Goal: Task Accomplishment & Management: Manage account settings

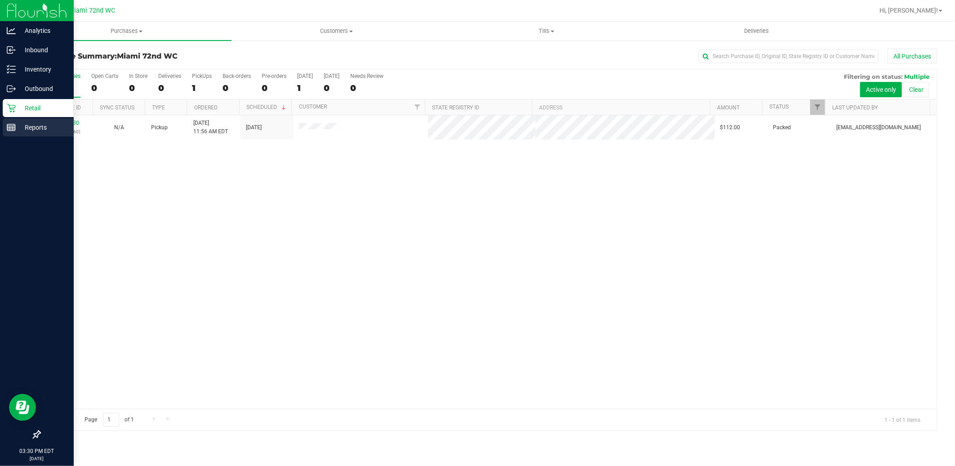
click at [14, 125] on icon at bounding box center [11, 127] width 9 height 9
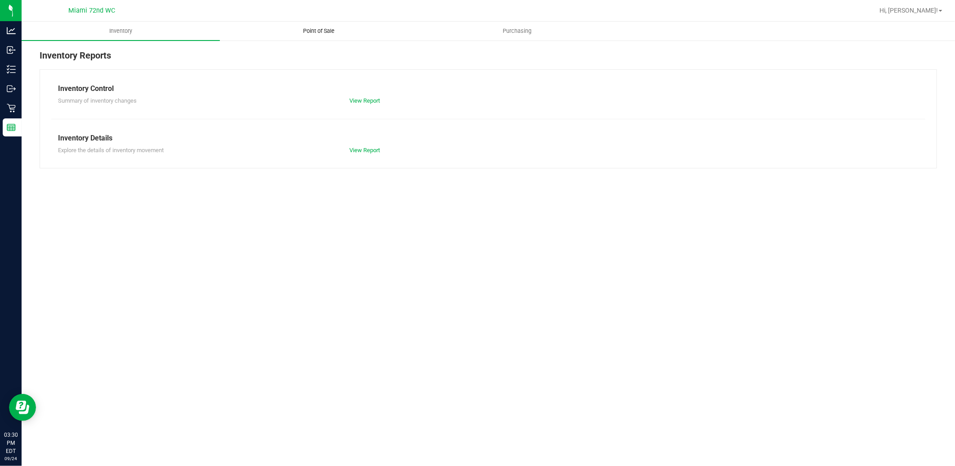
click at [325, 37] on uib-tab-heading "Point of Sale" at bounding box center [318, 31] width 197 height 18
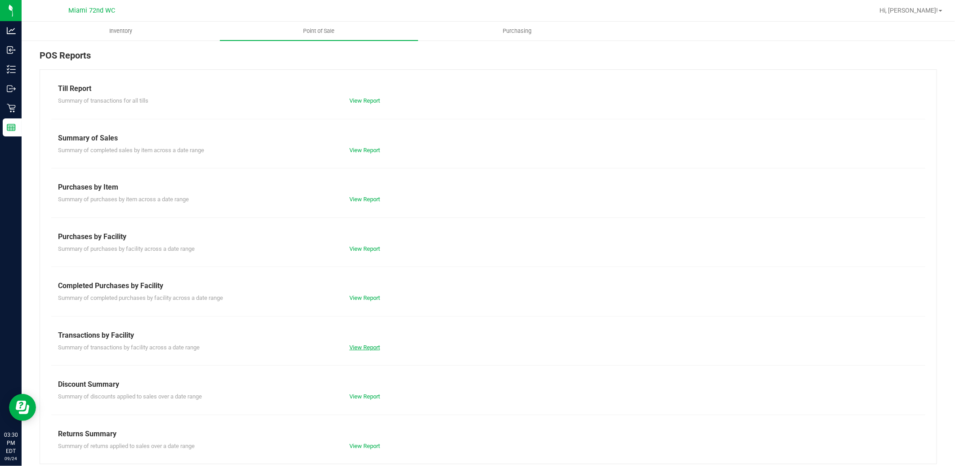
click at [359, 345] on link "View Report" at bounding box center [365, 347] width 31 height 7
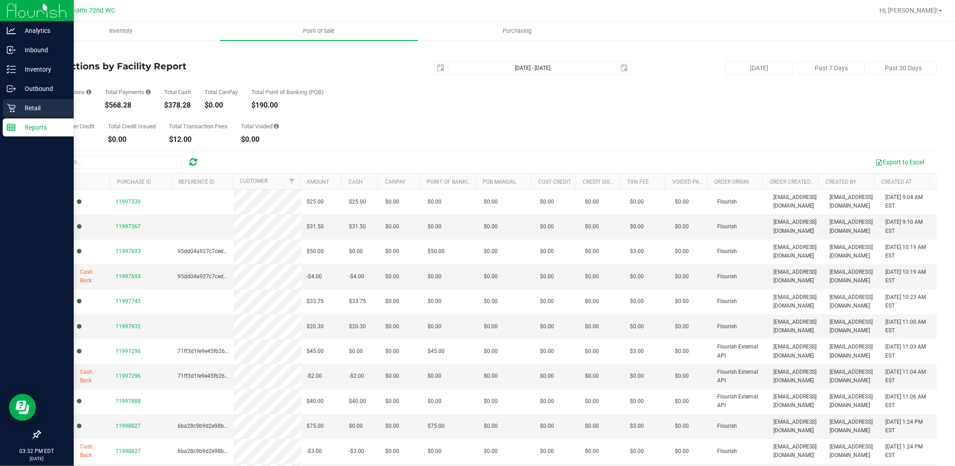
click at [16, 107] on p "Retail" at bounding box center [43, 108] width 54 height 11
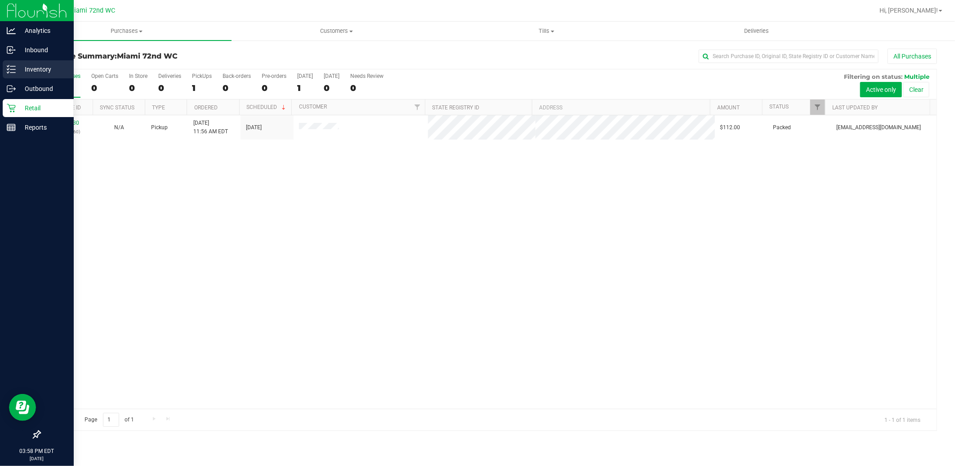
click at [26, 67] on p "Inventory" at bounding box center [43, 69] width 54 height 11
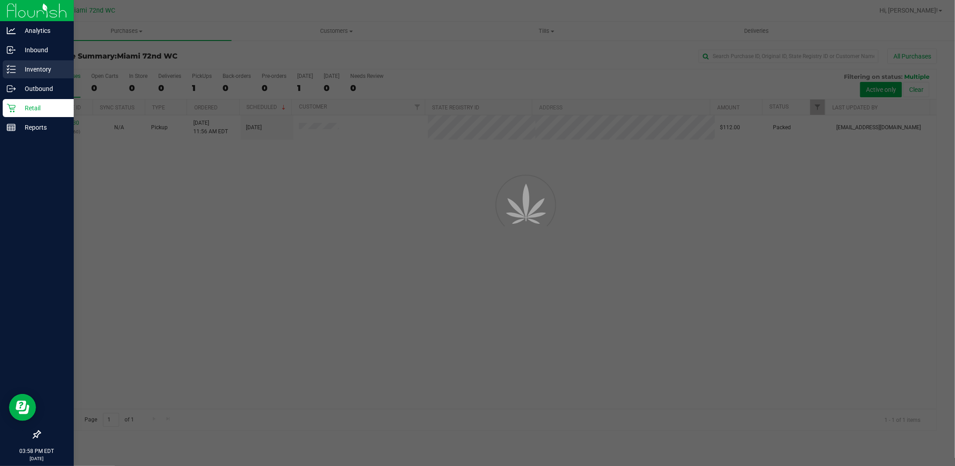
click at [26, 67] on p "Inventory" at bounding box center [43, 69] width 54 height 11
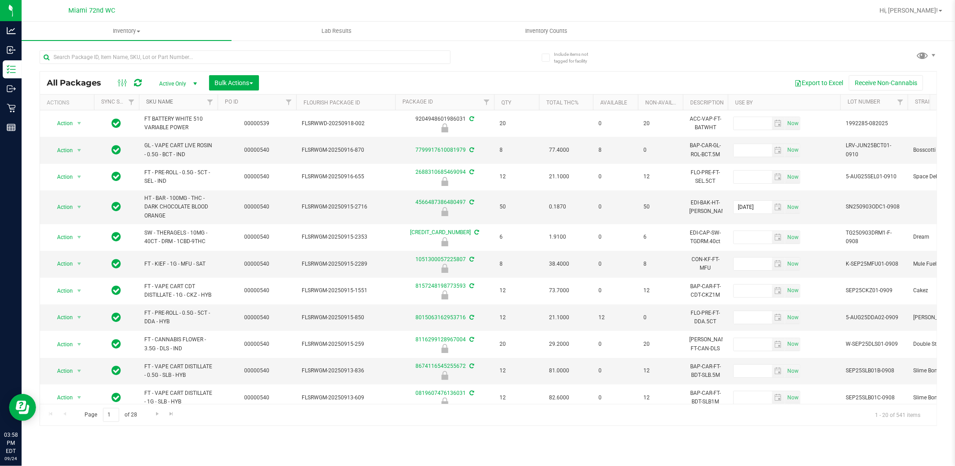
click at [161, 104] on link "SKU Name" at bounding box center [159, 102] width 27 height 6
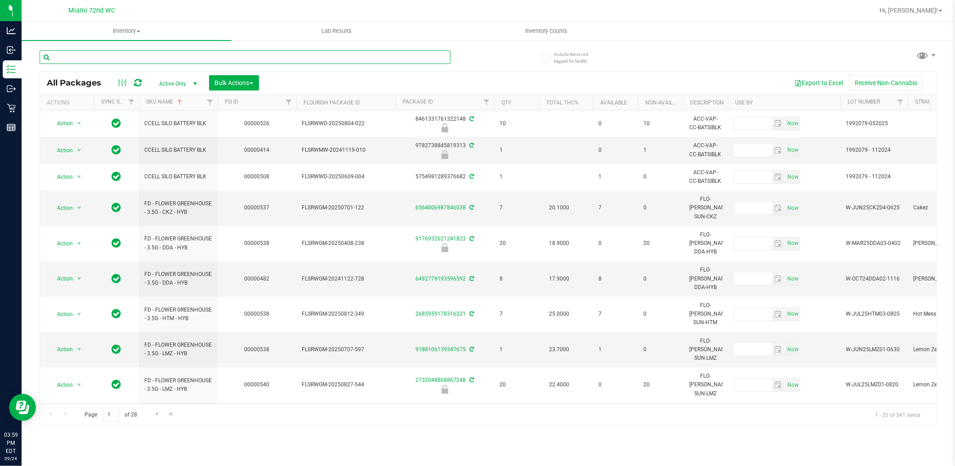
click at [116, 55] on input "text" at bounding box center [245, 56] width 411 height 13
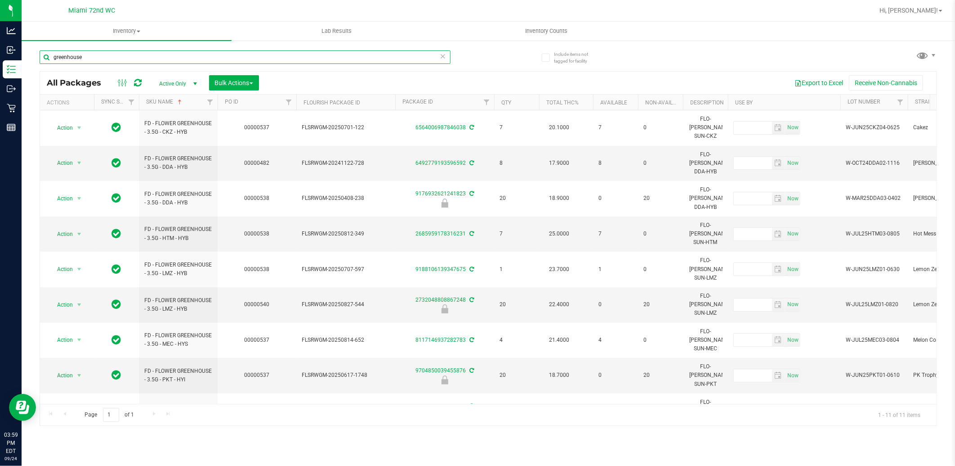
scroll to position [8, 0]
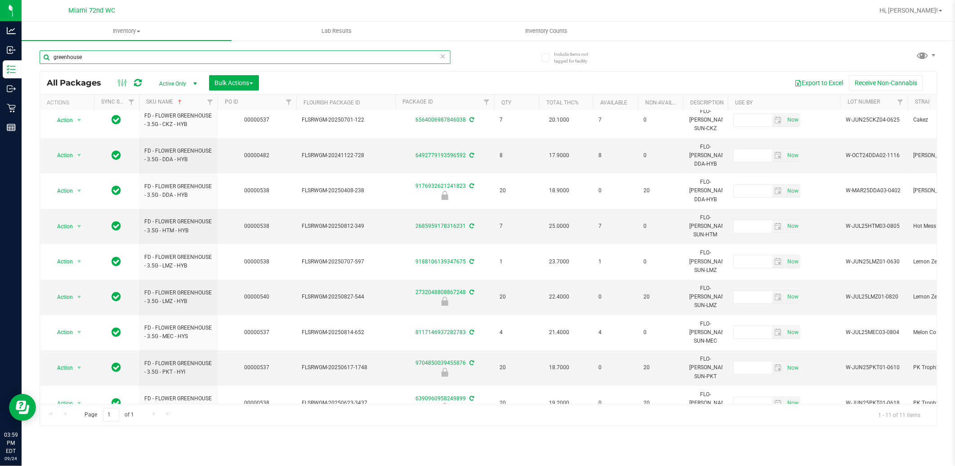
click at [90, 57] on input "greenhouse" at bounding box center [245, 56] width 411 height 13
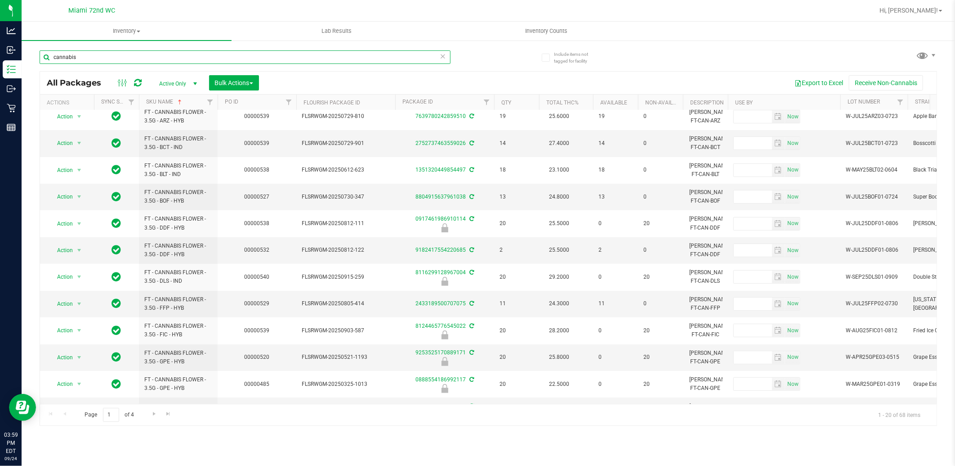
scroll to position [250, 0]
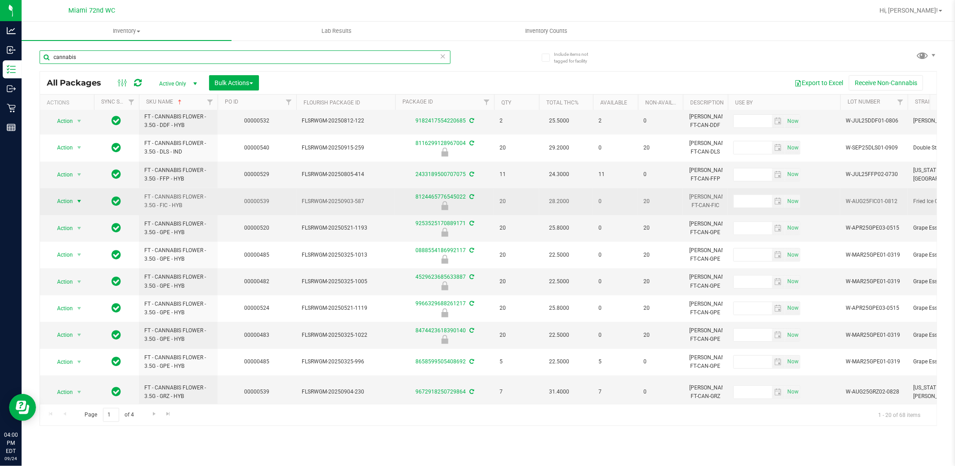
type input "cannabis"
click at [80, 205] on span "select" at bounding box center [79, 200] width 7 height 7
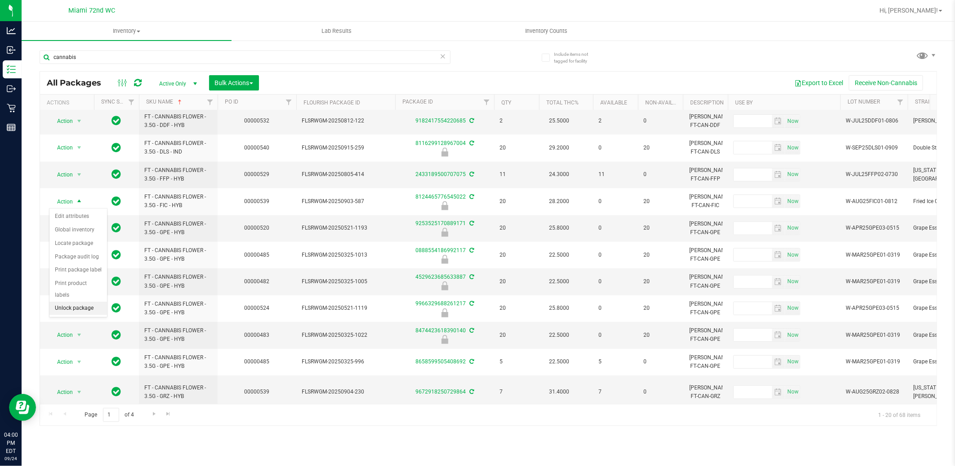
click at [87, 311] on li "Unlock package" at bounding box center [78, 307] width 58 height 13
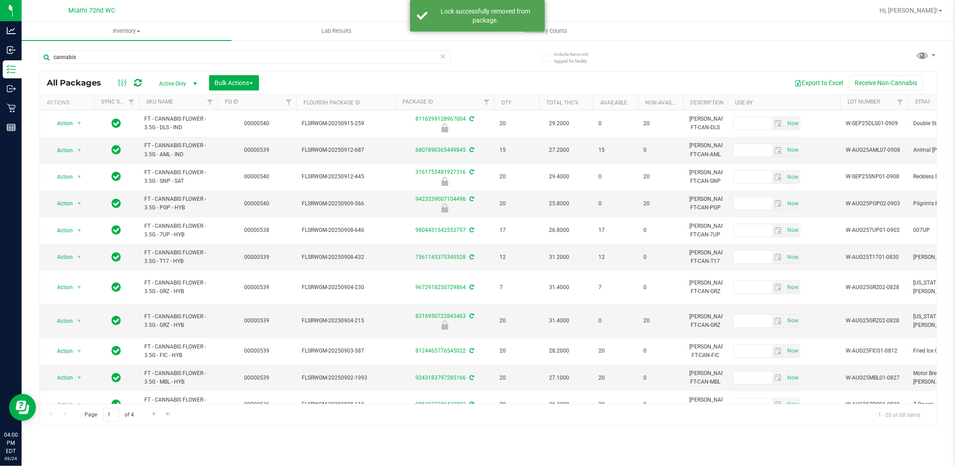
drag, startPoint x: 178, startPoint y: 132, endPoint x: 189, endPoint y: 102, distance: 31.7
click at [189, 102] on th "SKU Name" at bounding box center [178, 102] width 79 height 16
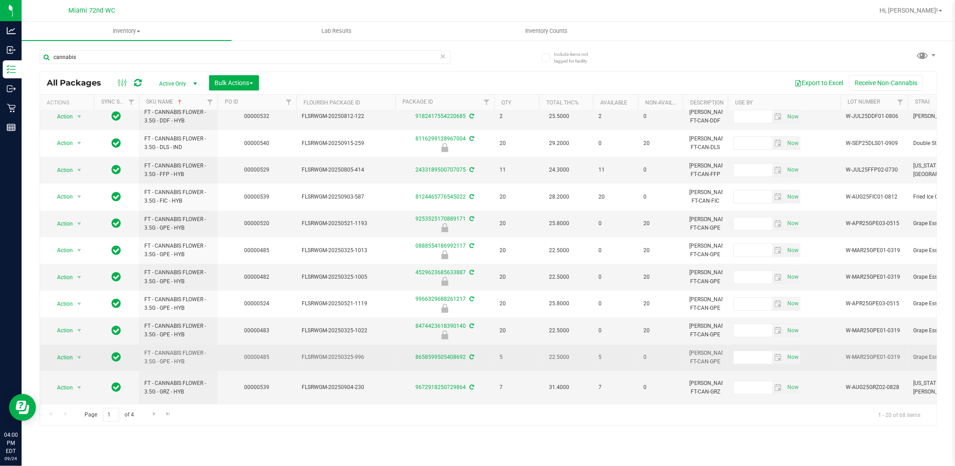
scroll to position [255, 0]
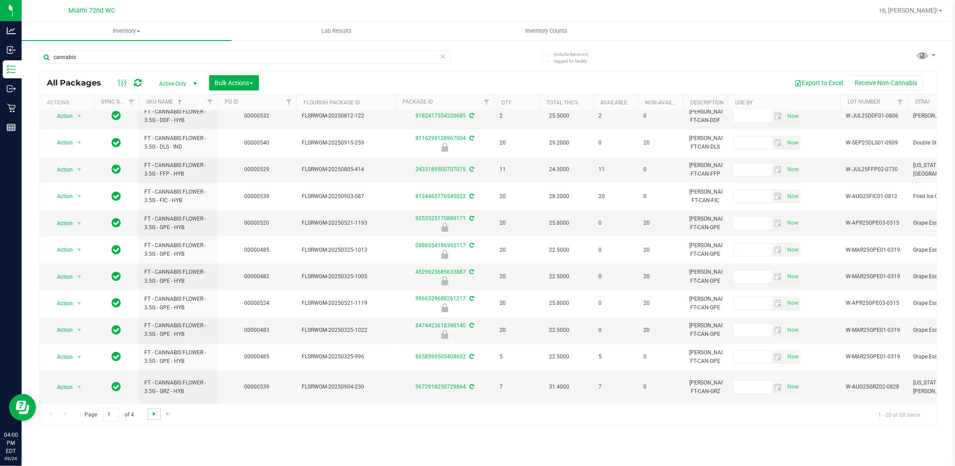
click at [153, 417] on span "Go to the next page" at bounding box center [154, 413] width 7 height 7
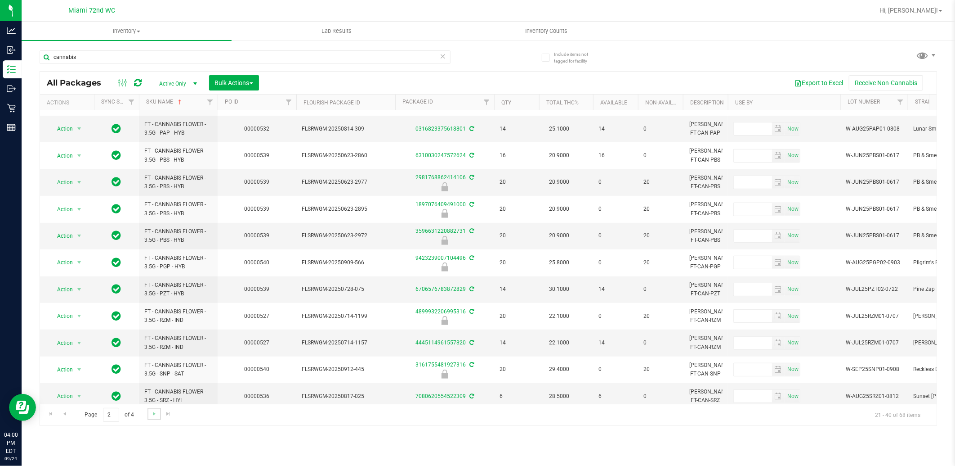
click at [148, 414] on link "Go to the next page" at bounding box center [154, 414] width 13 height 12
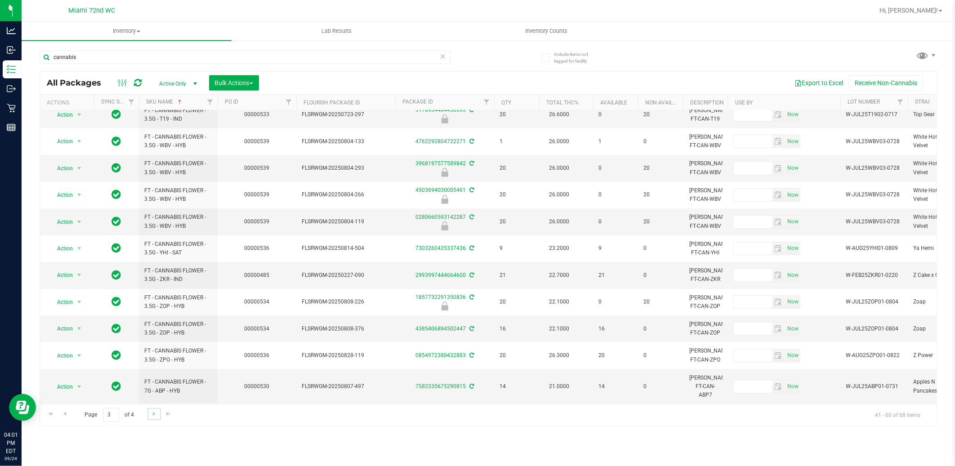
click at [158, 413] on link "Go to the next page" at bounding box center [154, 414] width 13 height 12
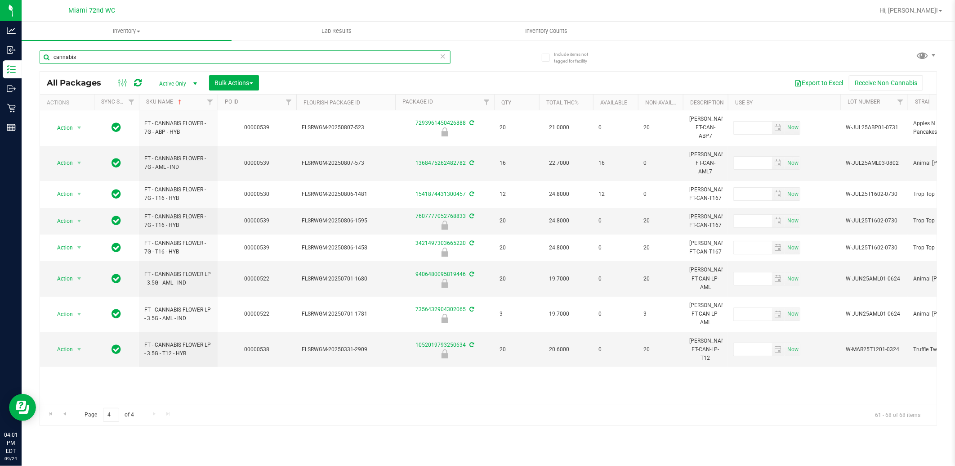
click at [91, 60] on input "cannabis" at bounding box center [245, 56] width 411 height 13
click at [92, 60] on input "cannabis" at bounding box center [245, 56] width 411 height 13
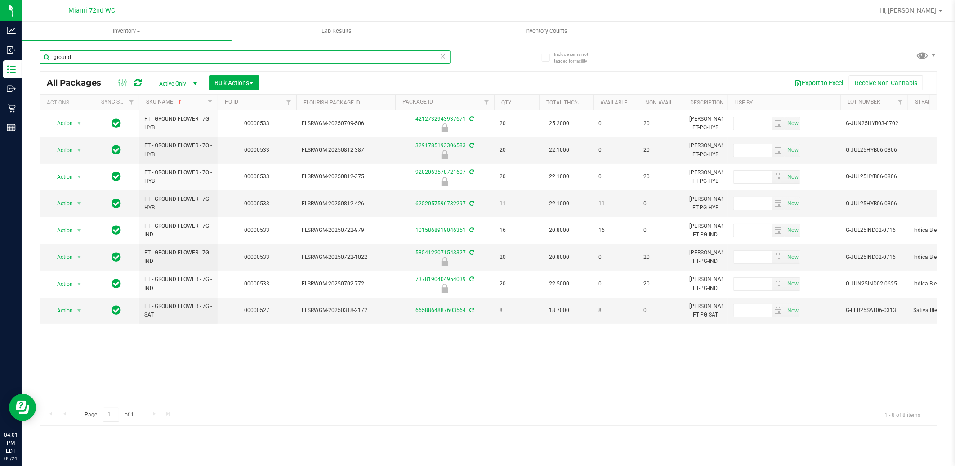
click at [192, 62] on input "ground" at bounding box center [245, 56] width 411 height 13
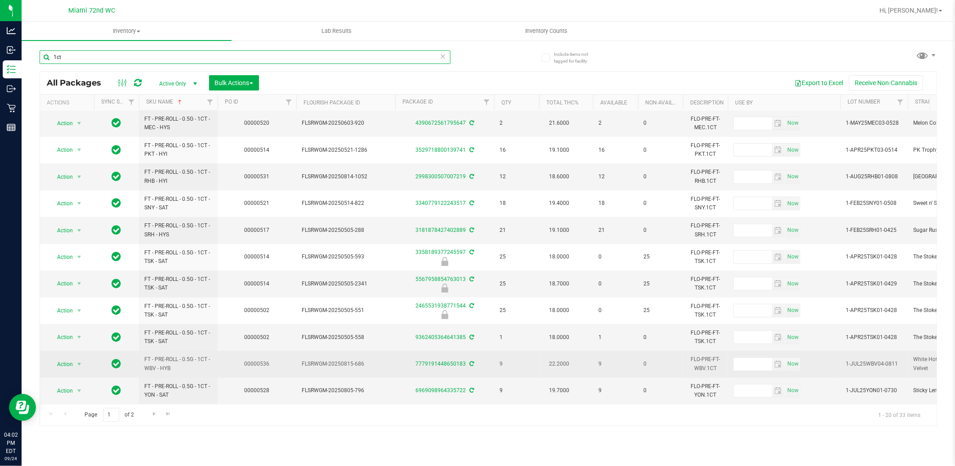
scroll to position [249, 0]
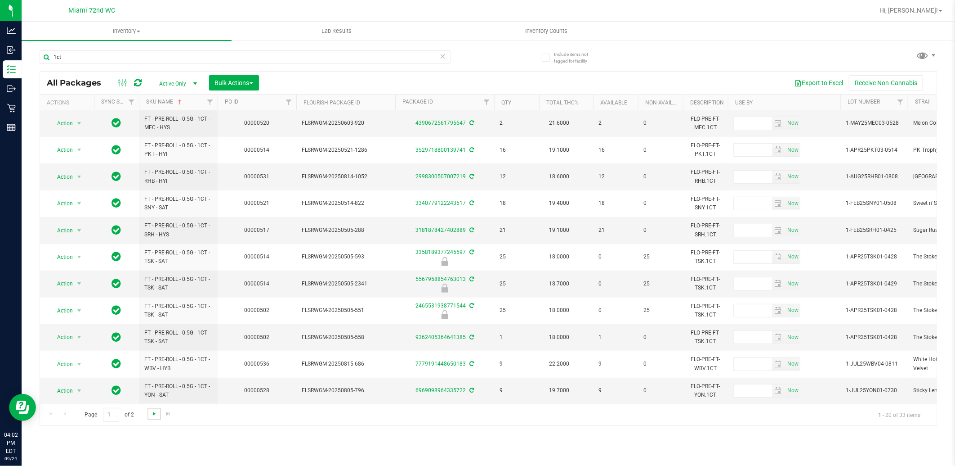
click at [157, 414] on span "Go to the next page" at bounding box center [154, 413] width 7 height 7
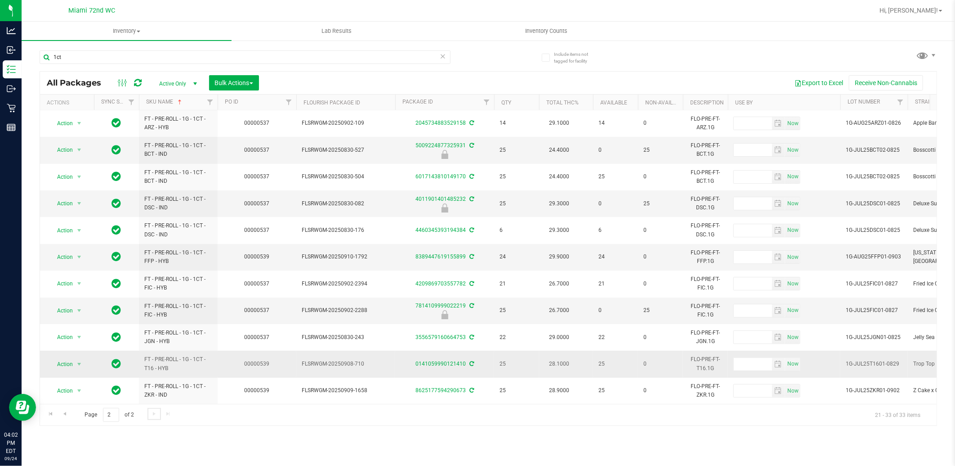
scroll to position [61, 0]
click at [122, 55] on input "1ct" at bounding box center [245, 56] width 411 height 13
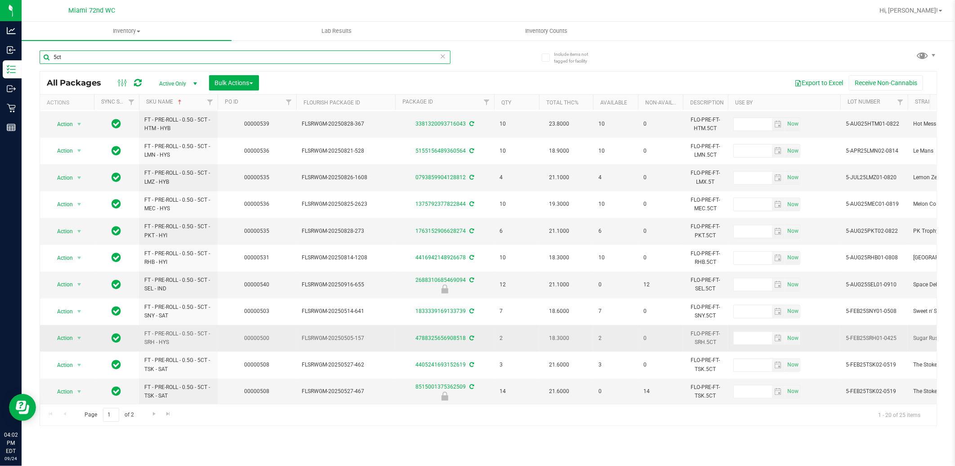
scroll to position [249, 0]
type input "5ct"
click at [76, 280] on span "select" at bounding box center [79, 283] width 7 height 7
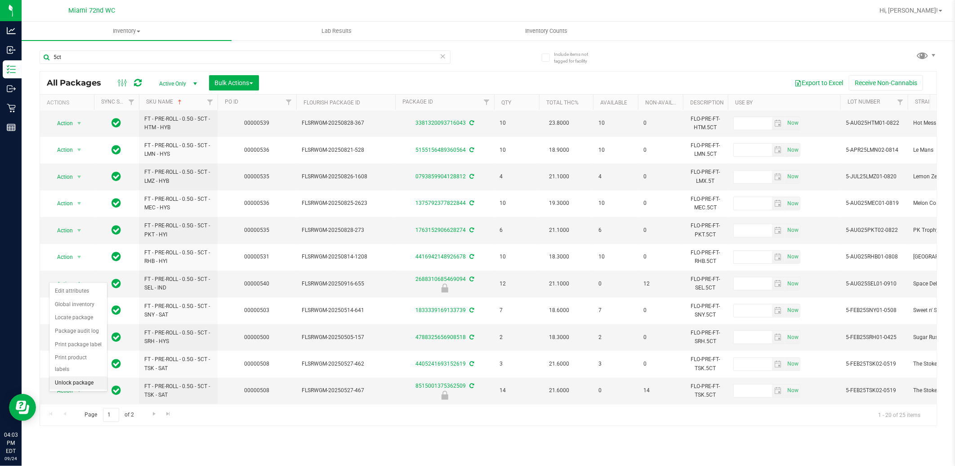
click at [82, 386] on li "Unlock package" at bounding box center [78, 382] width 58 height 13
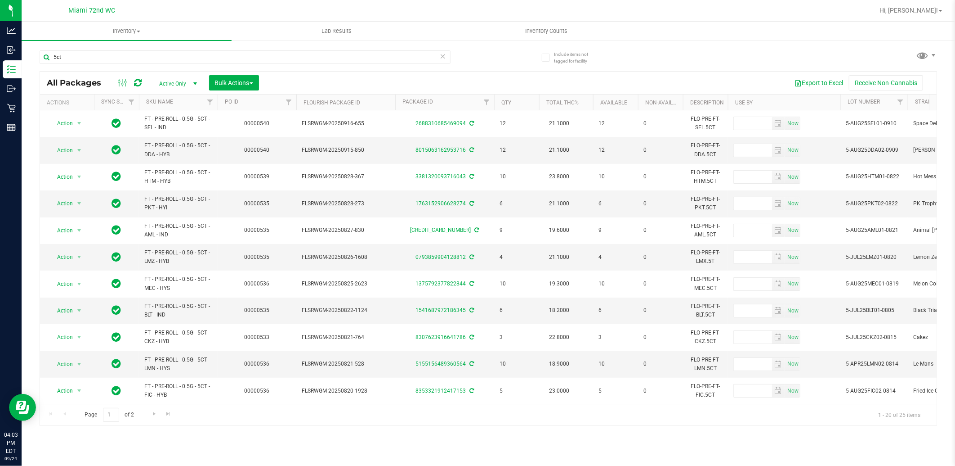
click at [179, 99] on th "SKU Name" at bounding box center [178, 102] width 79 height 16
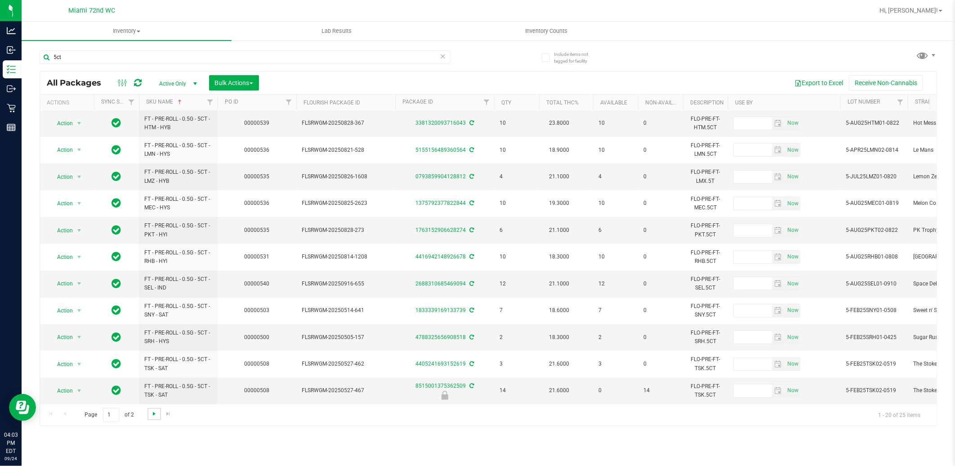
click at [154, 414] on span "Go to the next page" at bounding box center [154, 413] width 7 height 7
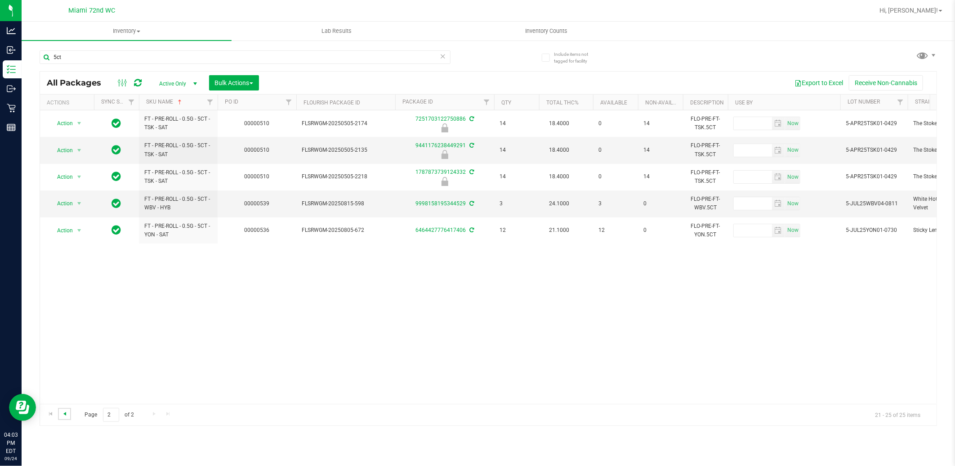
click at [63, 414] on span "Go to the previous page" at bounding box center [64, 413] width 7 height 7
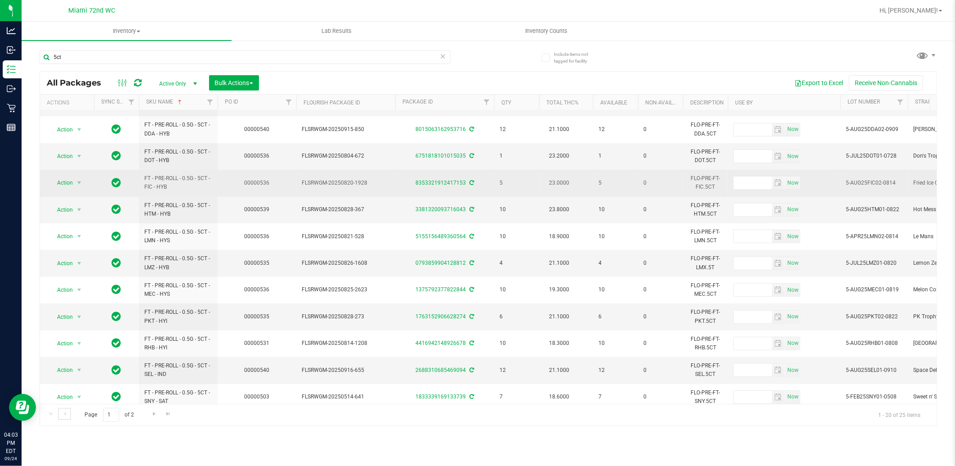
scroll to position [249, 0]
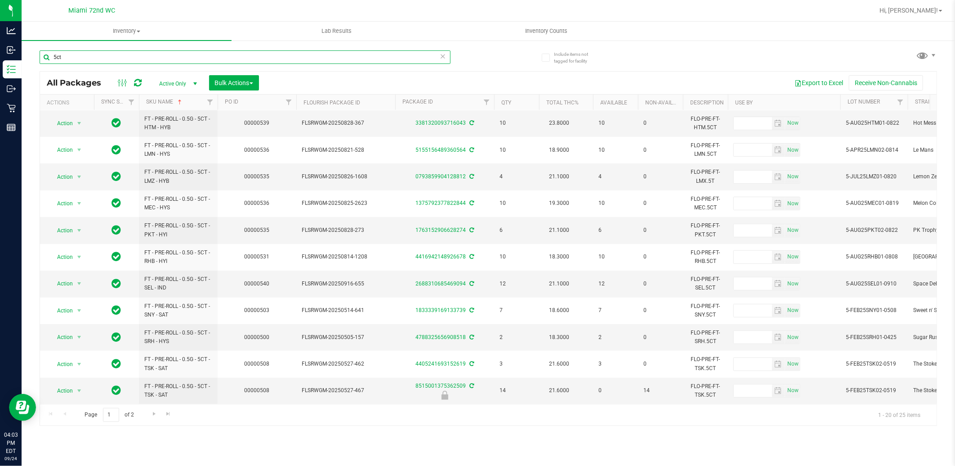
click at [160, 59] on input "5ct" at bounding box center [245, 56] width 411 height 13
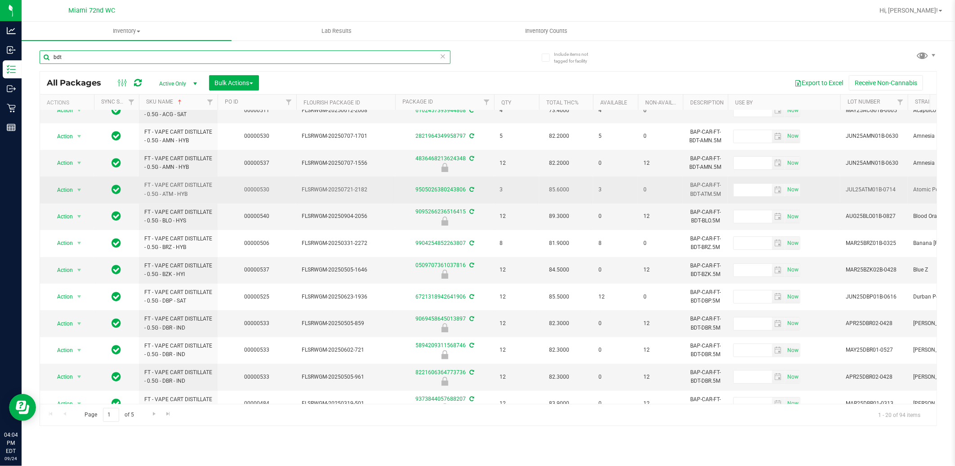
scroll to position [100, 0]
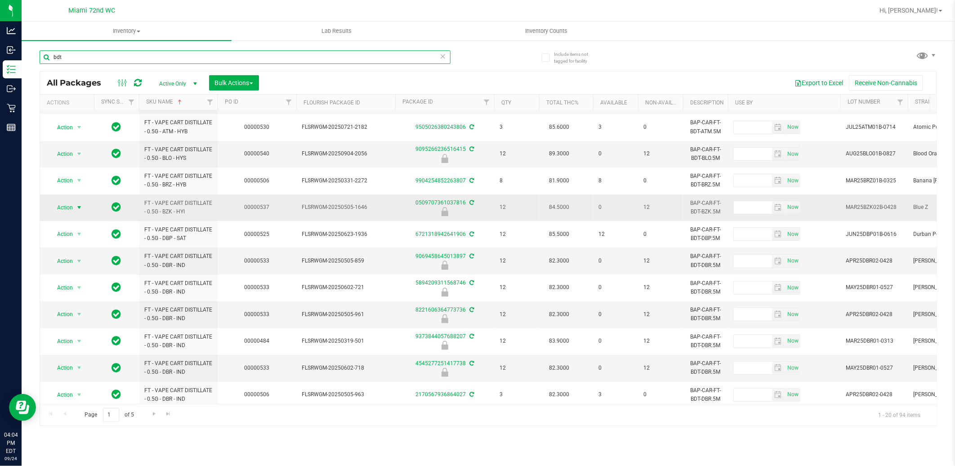
type input "bdt"
click at [63, 202] on span "Action" at bounding box center [61, 207] width 24 height 13
click at [70, 308] on li "Unlock package" at bounding box center [78, 314] width 58 height 13
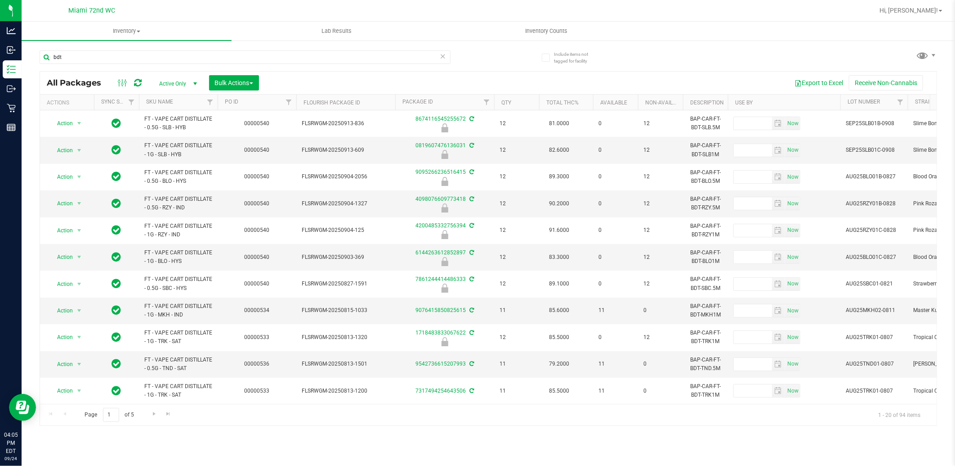
click at [187, 101] on th "SKU Name" at bounding box center [178, 102] width 79 height 16
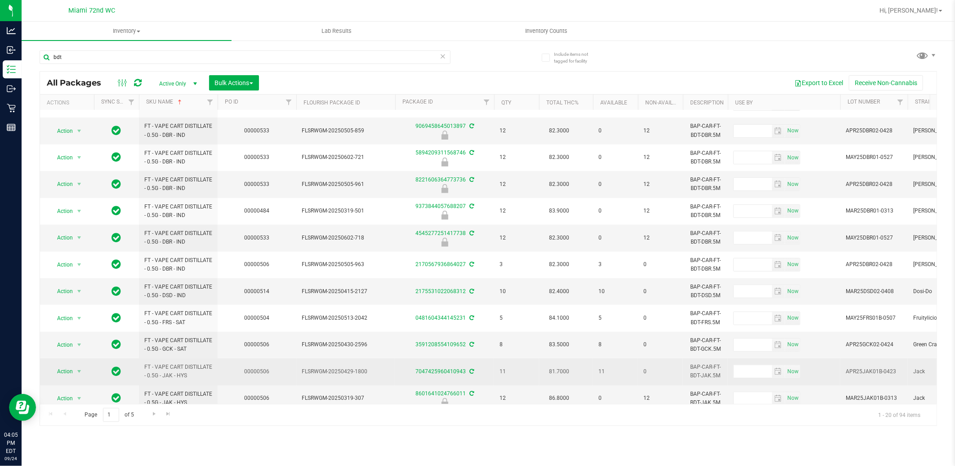
scroll to position [245, 0]
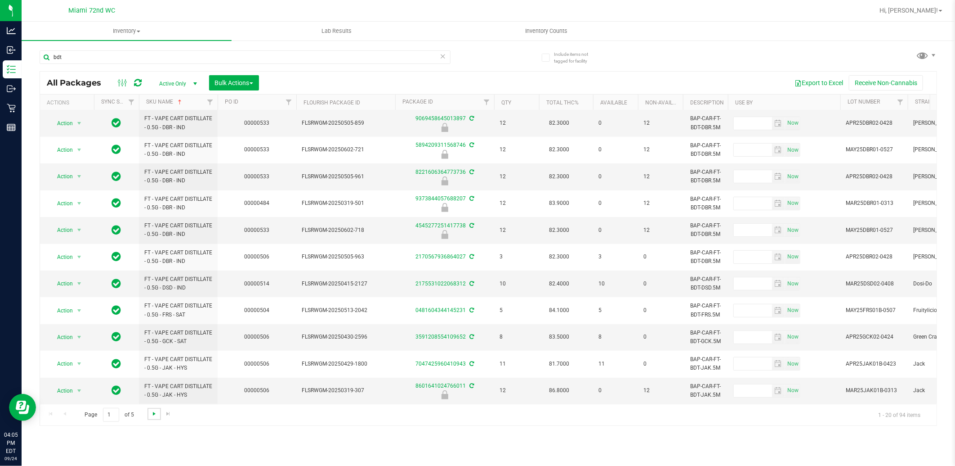
click at [155, 411] on span "Go to the next page" at bounding box center [154, 413] width 7 height 7
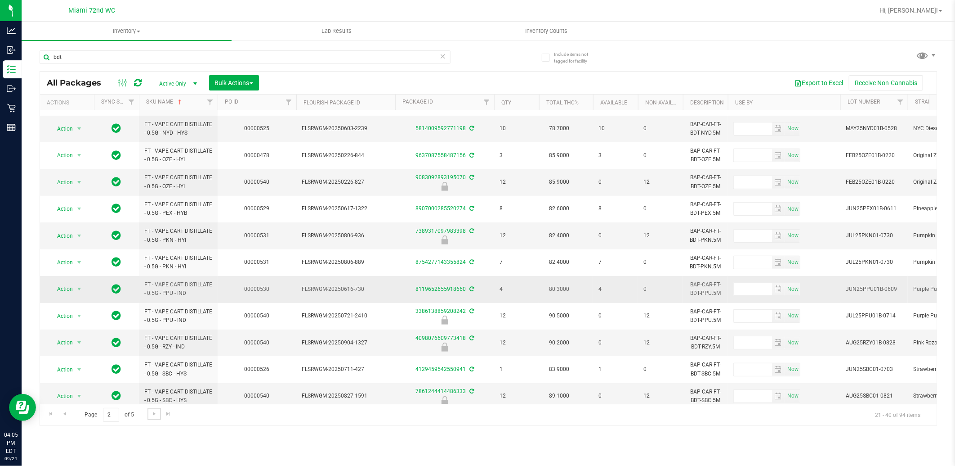
scroll to position [249, 0]
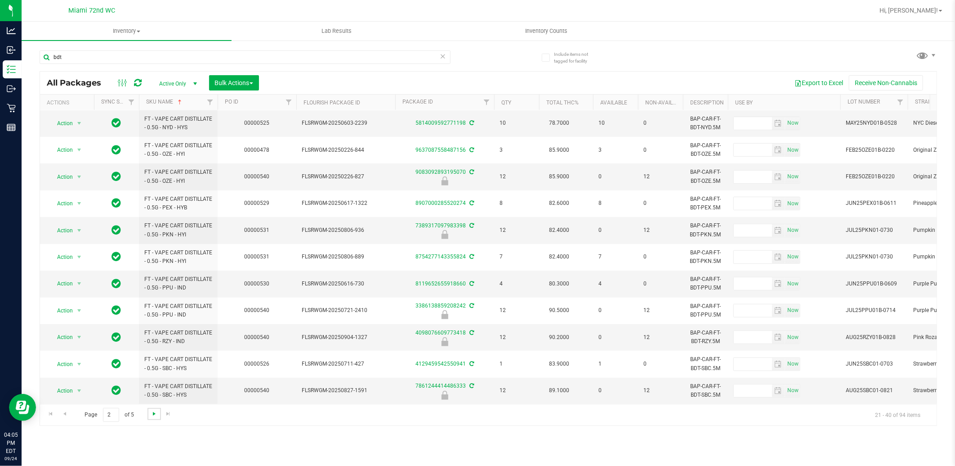
click at [152, 413] on span "Go to the next page" at bounding box center [154, 413] width 7 height 7
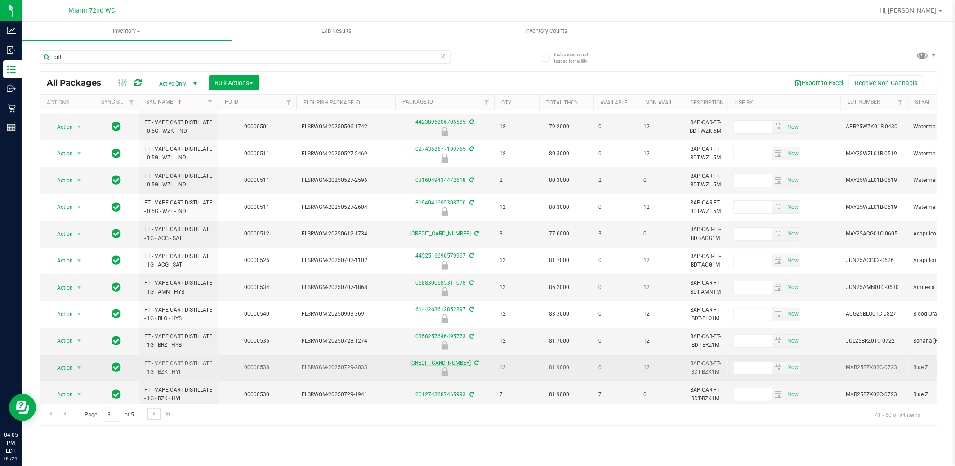
scroll to position [200, 0]
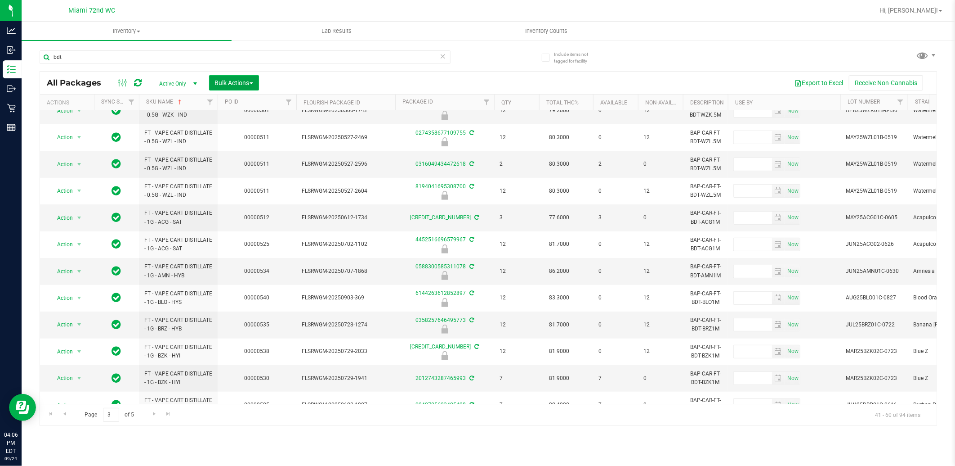
click at [241, 85] on span "Bulk Actions" at bounding box center [234, 82] width 38 height 7
click at [255, 172] on span "Lock/Unlock packages" at bounding box center [246, 169] width 62 height 7
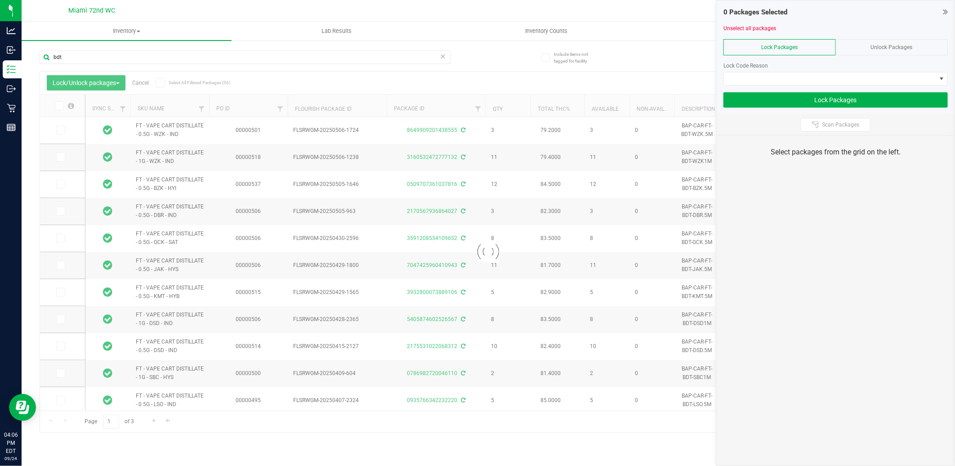
click at [897, 51] on div "Unlock Packages" at bounding box center [892, 47] width 112 height 16
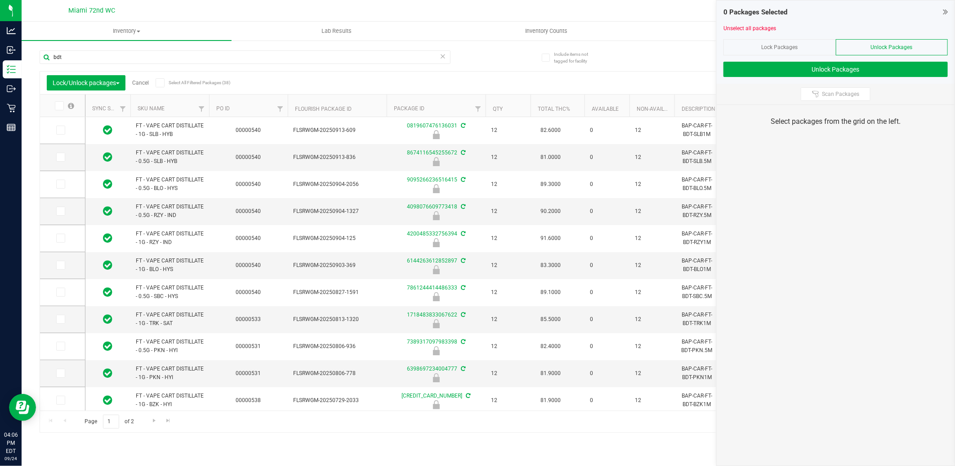
click at [179, 108] on th "SKU Name" at bounding box center [169, 105] width 79 height 22
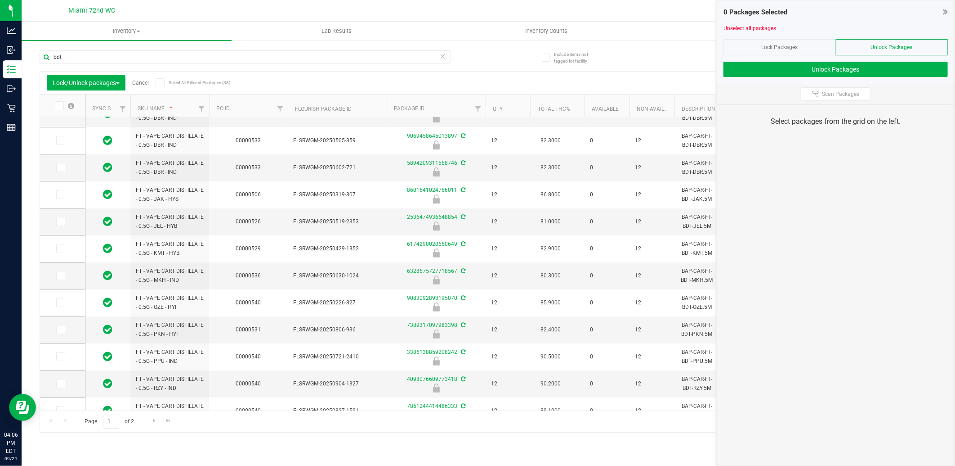
scroll to position [244, 0]
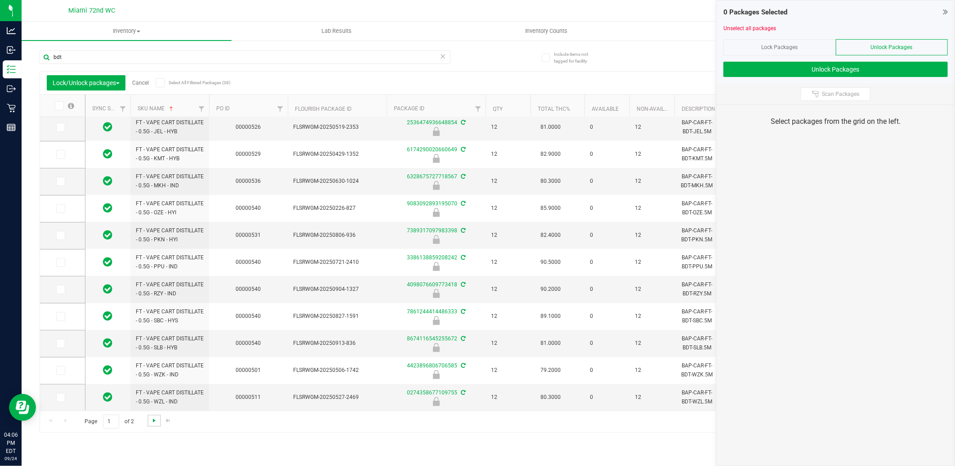
click at [155, 417] on span "Go to the next page" at bounding box center [154, 420] width 7 height 7
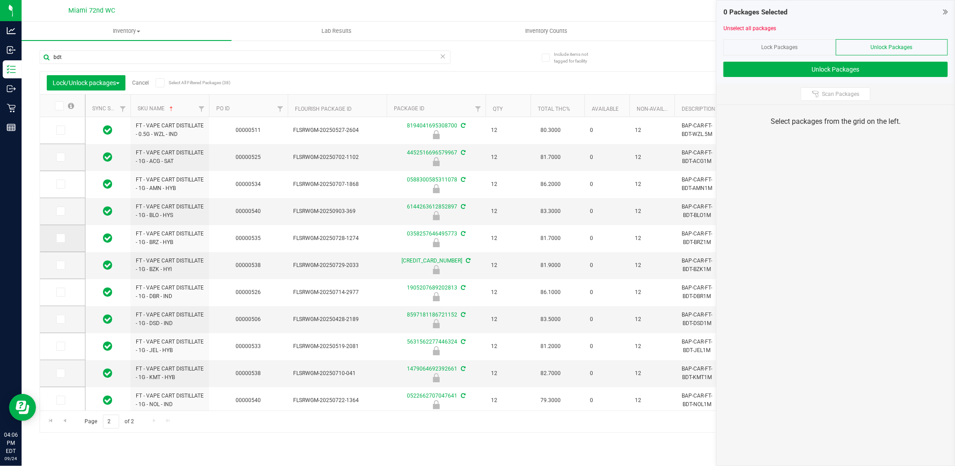
click at [58, 238] on icon at bounding box center [60, 238] width 6 height 0
click at [0, 0] on input "checkbox" at bounding box center [0, 0] width 0 height 0
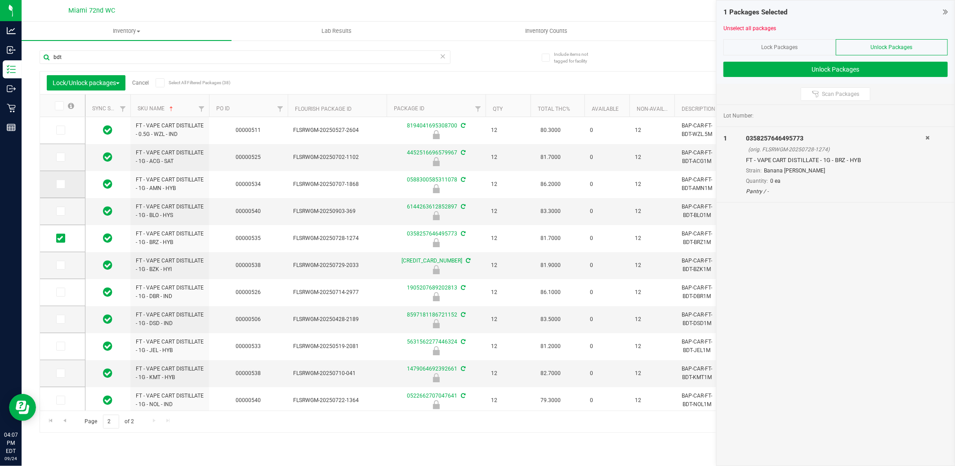
click at [61, 184] on icon at bounding box center [60, 184] width 6 height 0
click at [0, 0] on input "checkbox" at bounding box center [0, 0] width 0 height 0
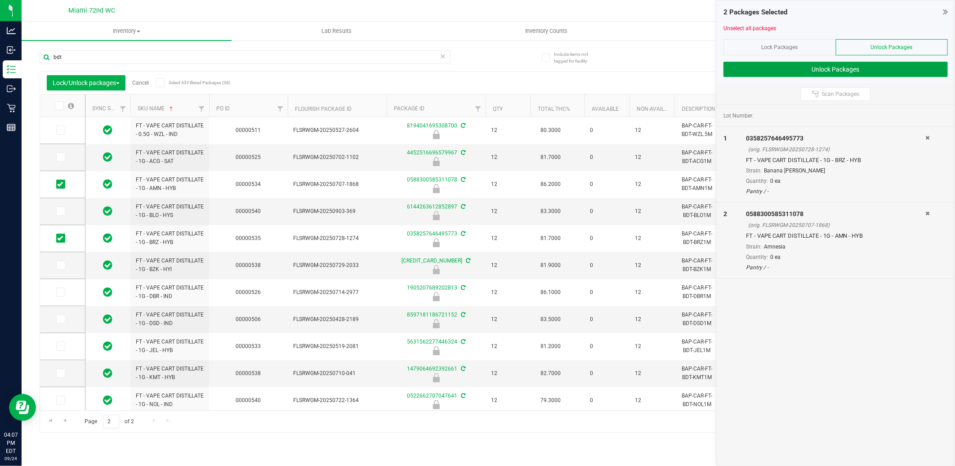
click at [874, 70] on button "Unlock Packages" at bounding box center [836, 69] width 224 height 15
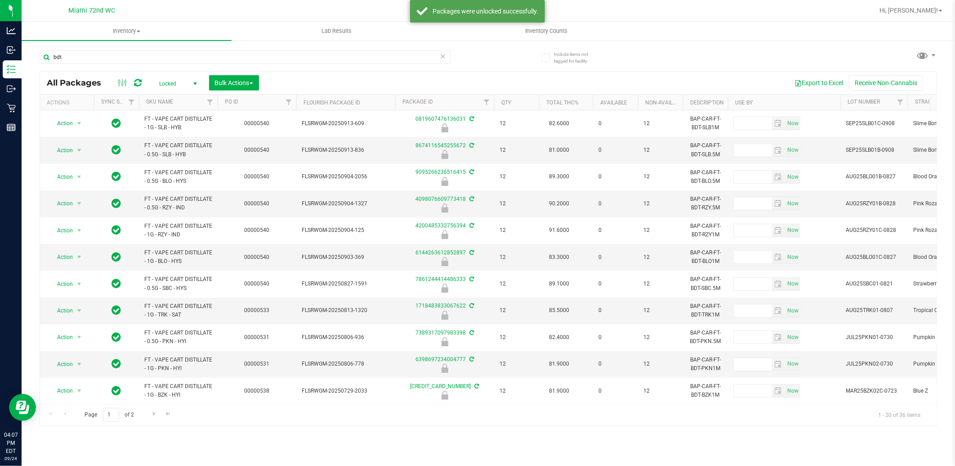
click at [185, 98] on th "SKU Name" at bounding box center [178, 102] width 79 height 16
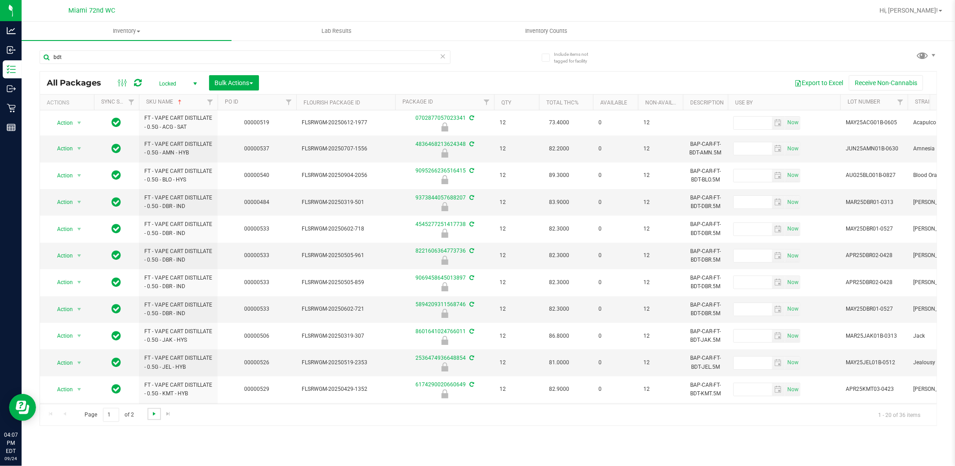
click at [152, 416] on span "Go to the next page" at bounding box center [154, 413] width 7 height 7
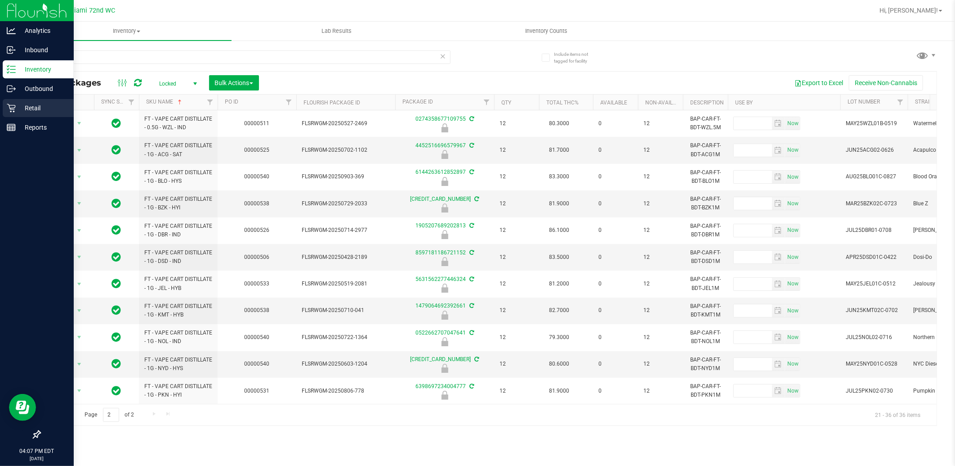
click at [16, 109] on p "Retail" at bounding box center [43, 108] width 54 height 11
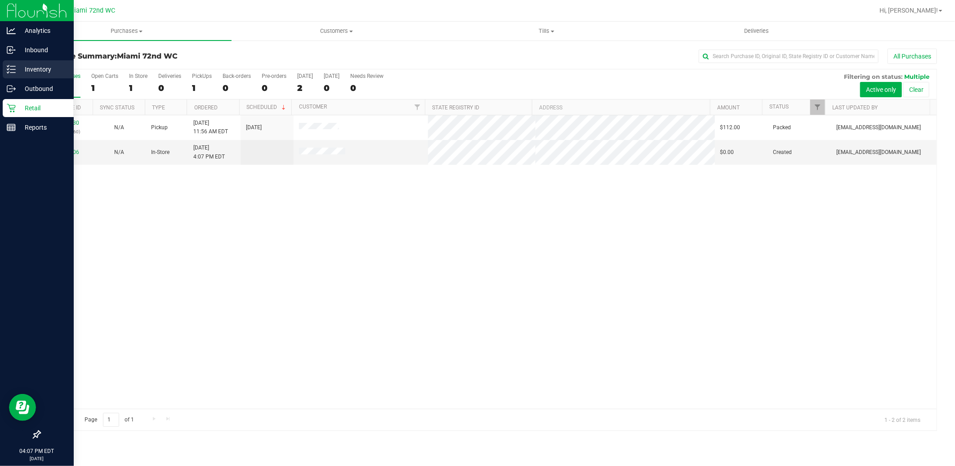
click at [30, 64] on p "Inventory" at bounding box center [43, 69] width 54 height 11
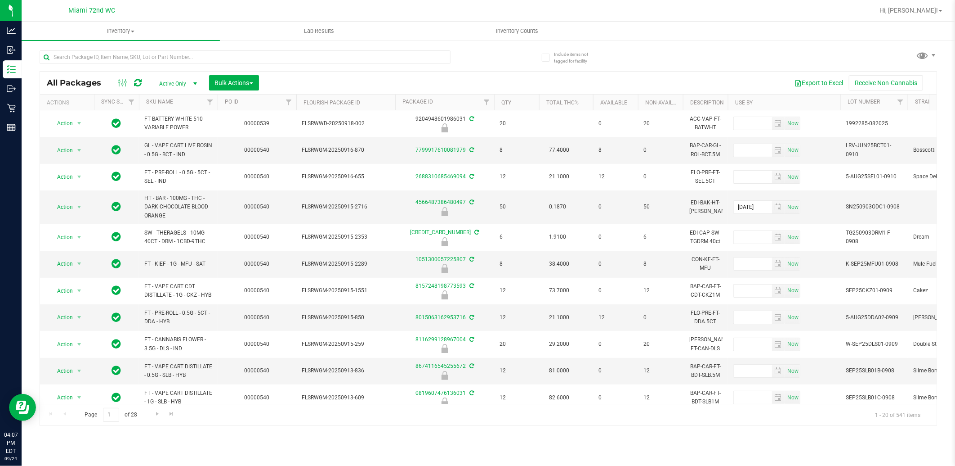
click at [182, 103] on th "SKU Name" at bounding box center [178, 102] width 79 height 16
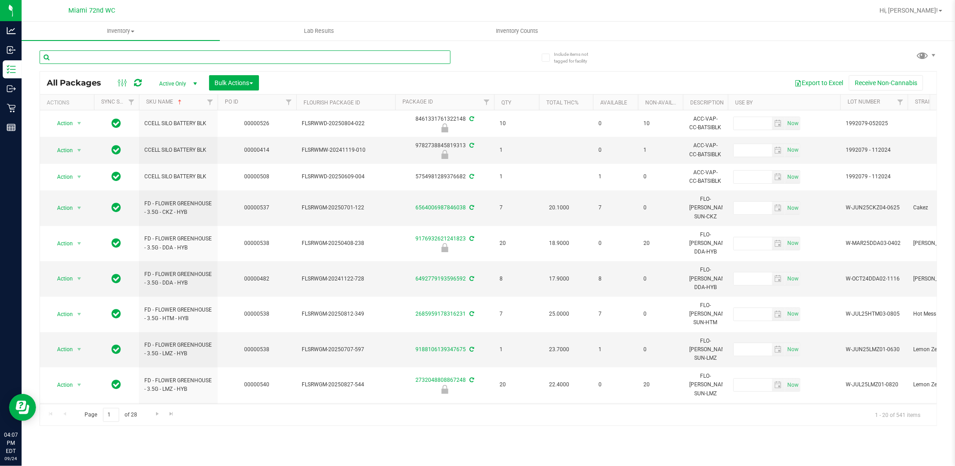
click at [167, 56] on input "text" at bounding box center [245, 56] width 411 height 13
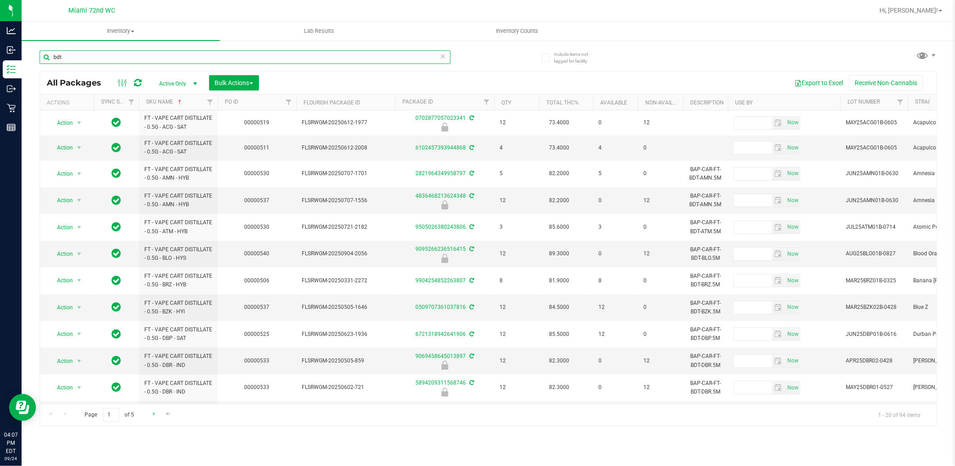
type input "bdt"
click at [156, 417] on link "Go to the next page" at bounding box center [154, 414] width 13 height 12
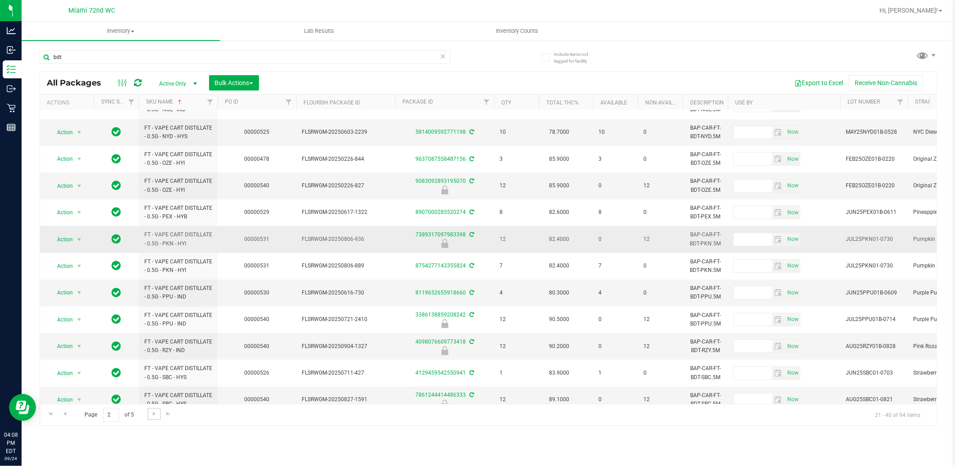
scroll to position [249, 0]
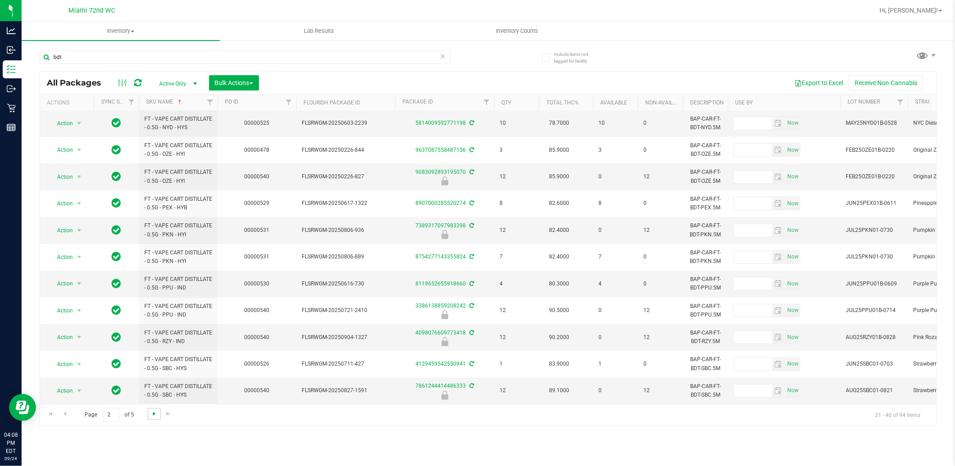
click at [153, 413] on span "Go to the next page" at bounding box center [154, 413] width 7 height 7
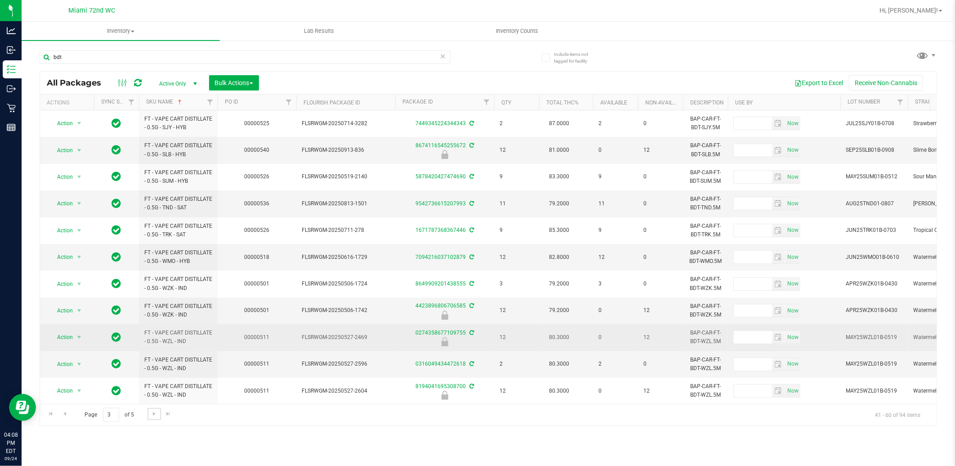
scroll to position [67, 0]
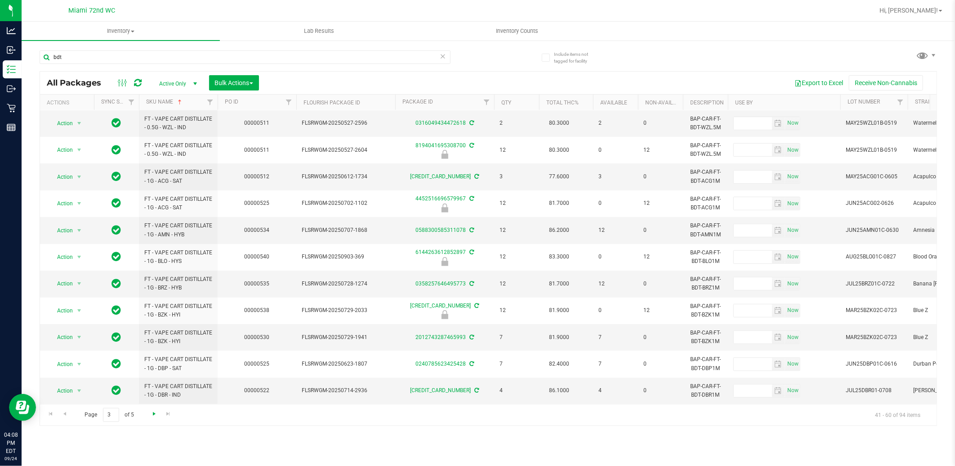
click at [157, 413] on span "Go to the next page" at bounding box center [154, 413] width 7 height 7
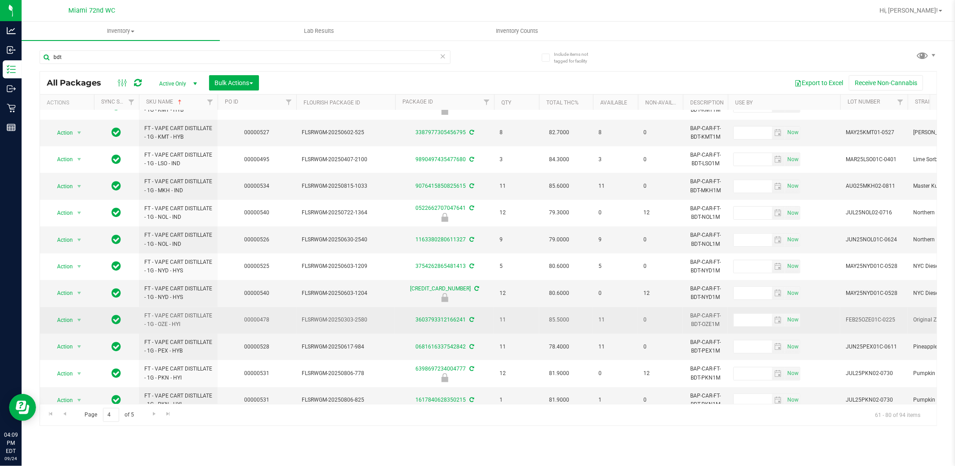
scroll to position [249, 0]
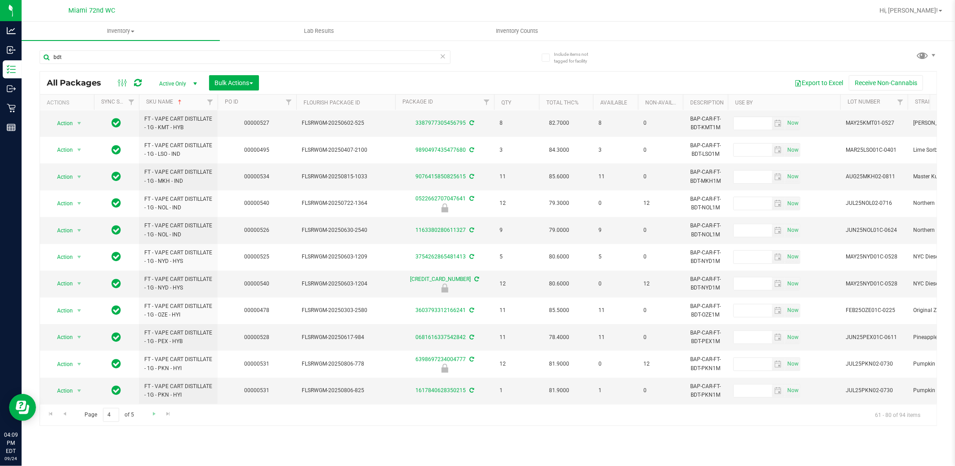
click at [151, 419] on link "Go to the next page" at bounding box center [154, 414] width 13 height 12
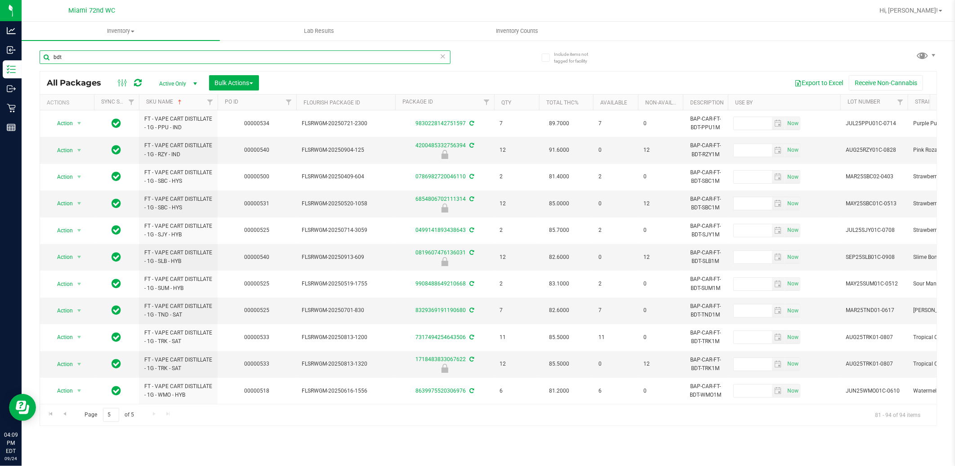
click at [112, 58] on input "bdt" at bounding box center [245, 56] width 411 height 13
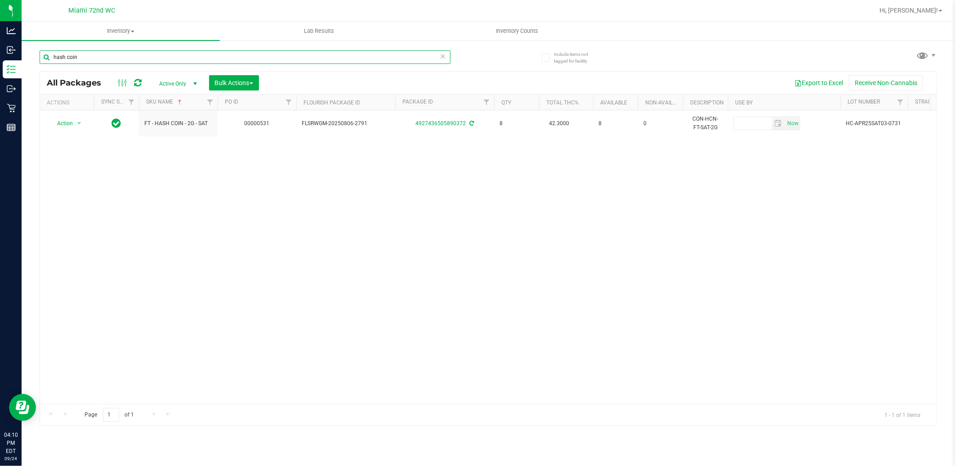
click at [168, 60] on input "hash coin" at bounding box center [245, 56] width 411 height 13
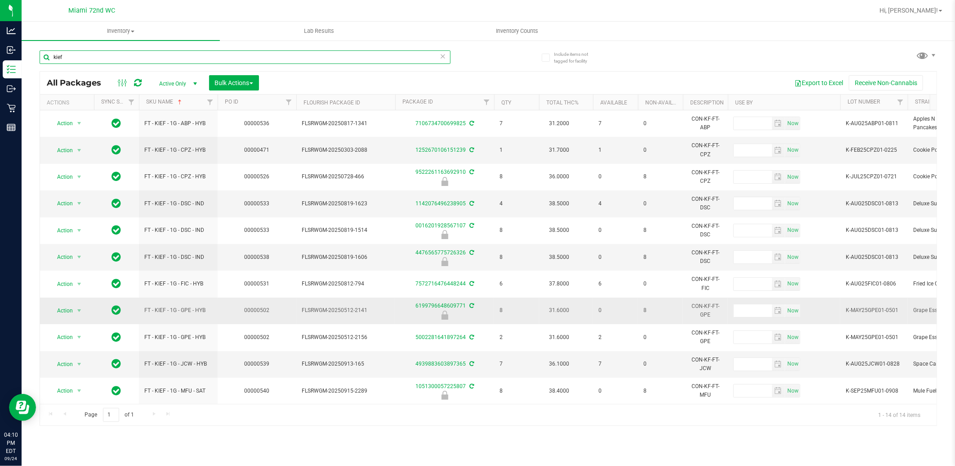
scroll to position [88, 0]
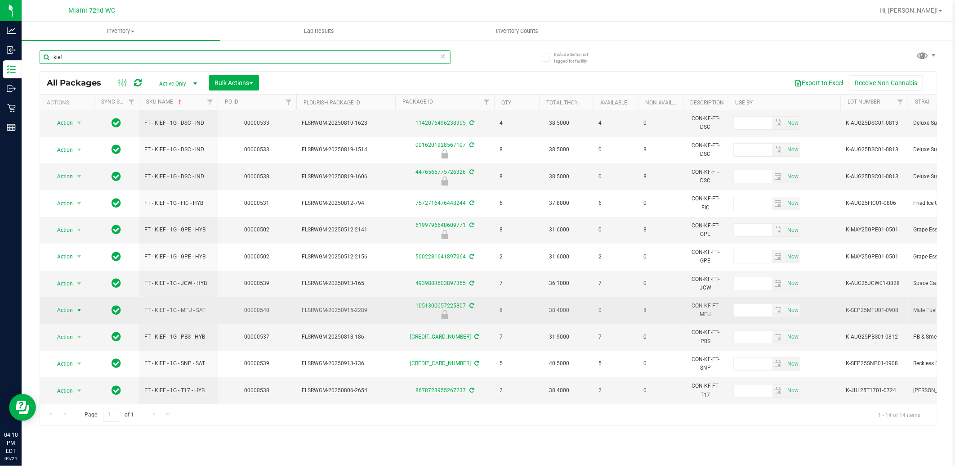
type input "kief"
click at [66, 307] on span "Action" at bounding box center [61, 310] width 24 height 13
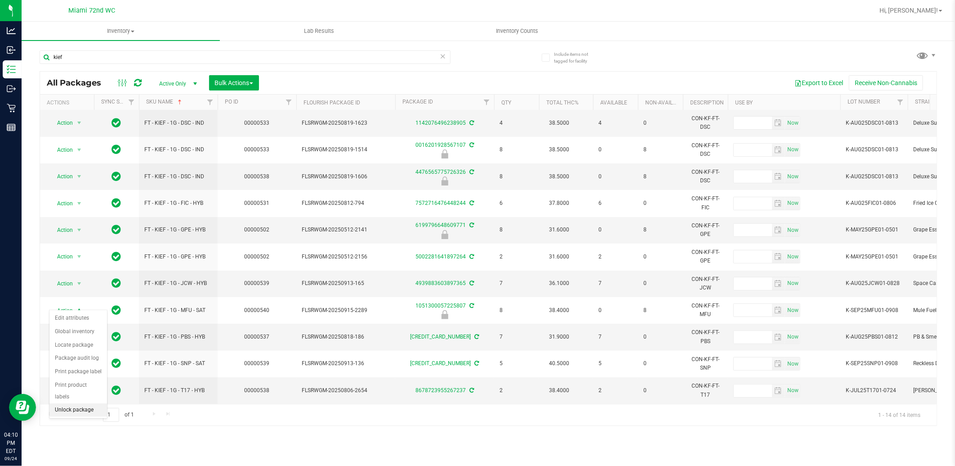
click at [62, 413] on li "Unlock package" at bounding box center [78, 409] width 58 height 13
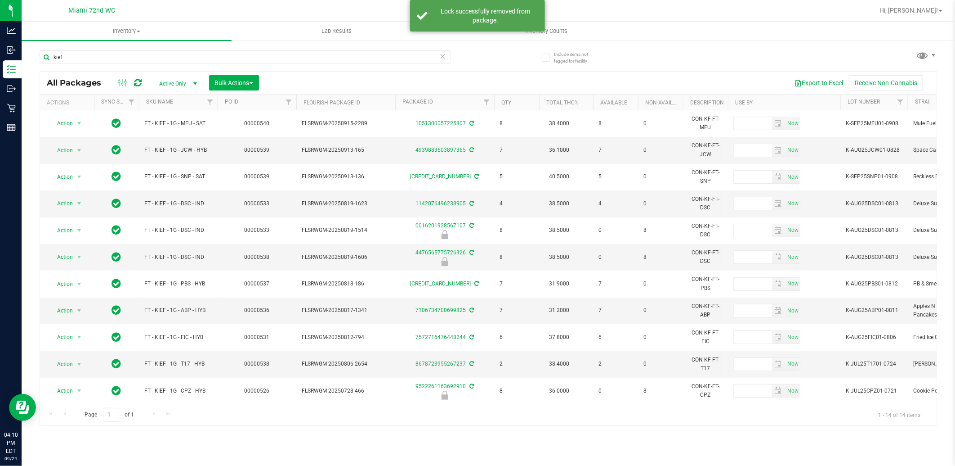
click at [188, 100] on th "SKU Name" at bounding box center [178, 102] width 79 height 16
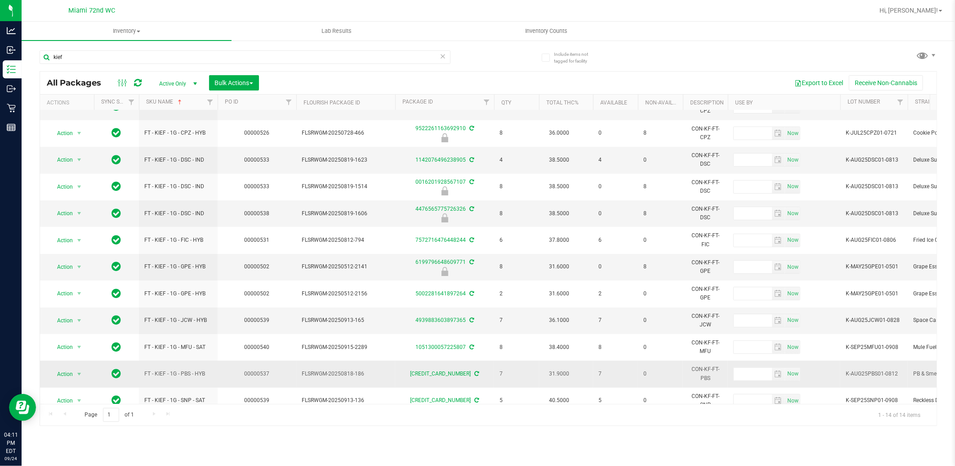
scroll to position [88, 0]
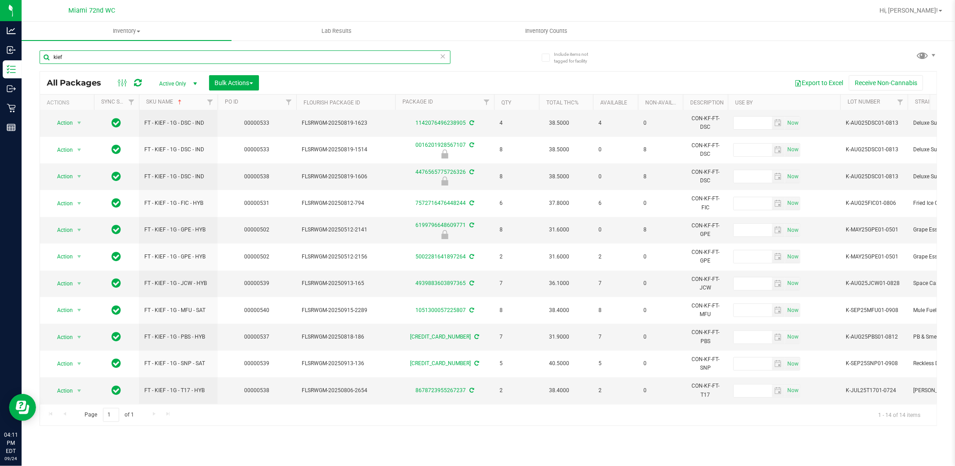
click at [101, 58] on input "kief" at bounding box center [245, 56] width 411 height 13
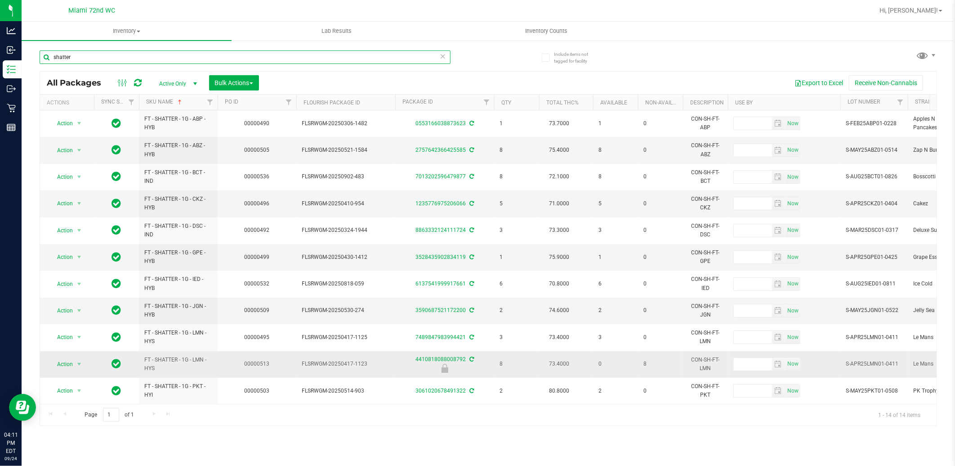
scroll to position [88, 0]
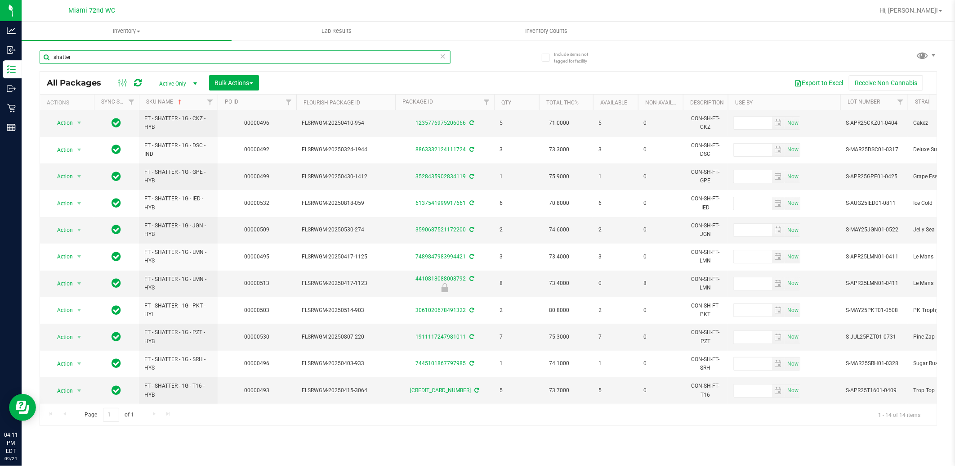
click at [90, 51] on input "shatter" at bounding box center [245, 56] width 411 height 13
type input "soft wax"
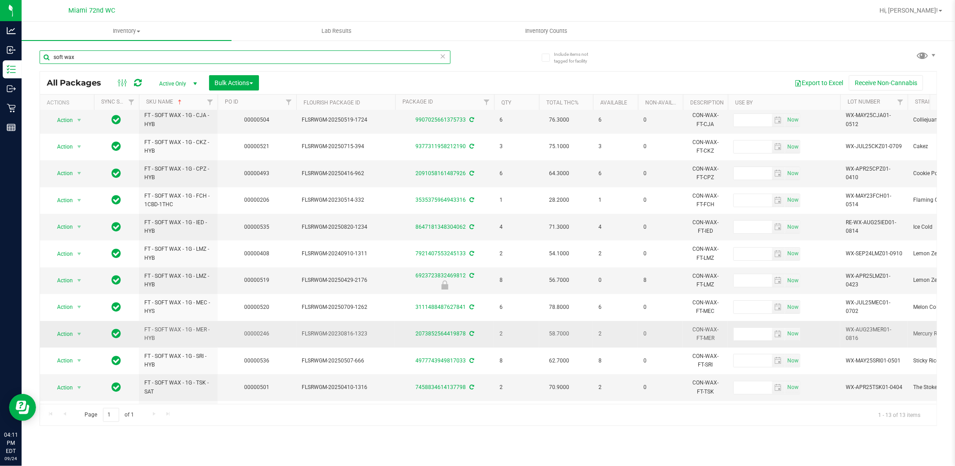
scroll to position [61, 0]
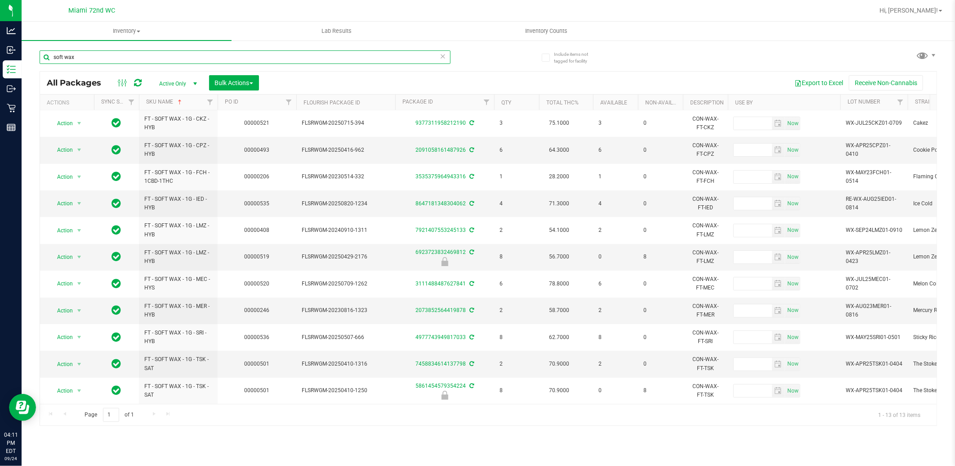
click at [142, 62] on input "soft wax" at bounding box center [245, 56] width 411 height 13
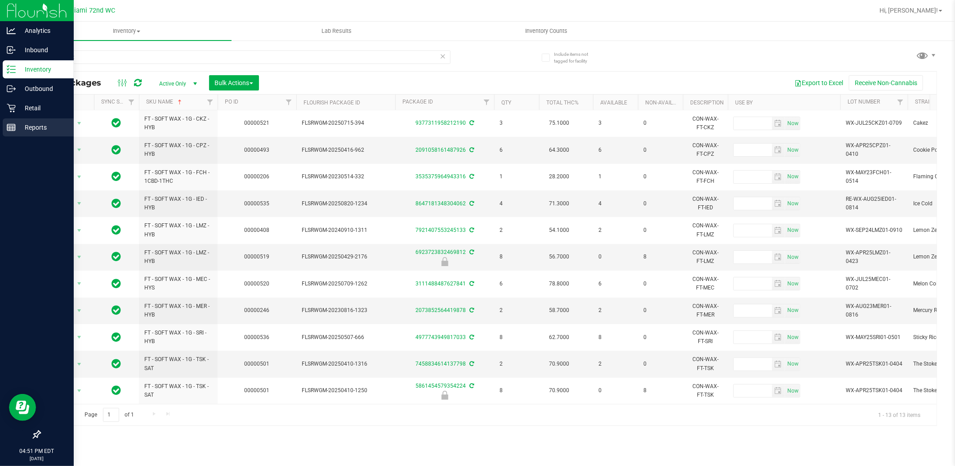
click at [13, 124] on icon at bounding box center [11, 127] width 9 height 9
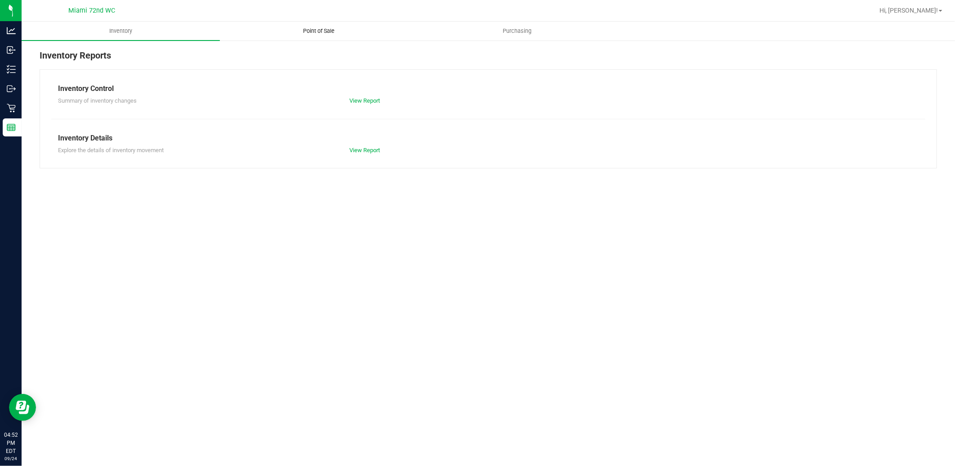
click at [315, 34] on span "Point of Sale" at bounding box center [319, 31] width 56 height 8
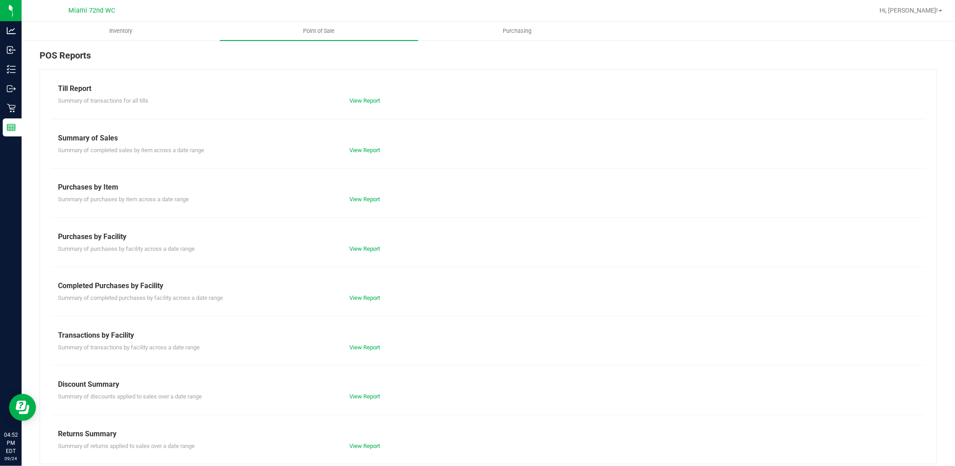
click at [353, 321] on div "Till Report Summary of transactions for all tills View Report Summary of Sales …" at bounding box center [489, 266] width 898 height 395
click at [349, 334] on div "Transactions by Facility" at bounding box center [488, 335] width 861 height 11
click at [356, 353] on div "Till Report Summary of transactions for all tills View Report Summary of Sales …" at bounding box center [489, 266] width 898 height 395
click at [356, 344] on link "View Report" at bounding box center [365, 347] width 31 height 7
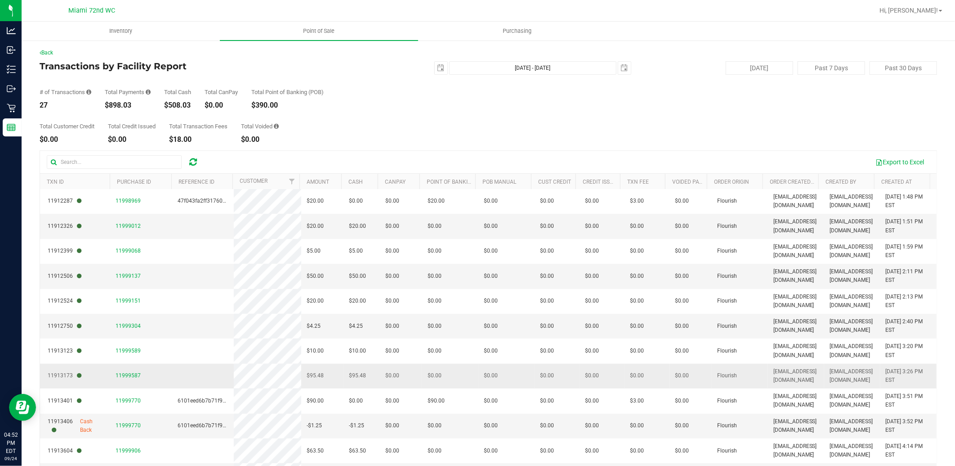
scroll to position [380, 0]
